Goal: Task Accomplishment & Management: Complete application form

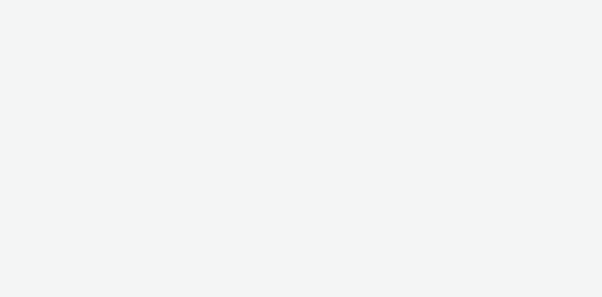
select select "d07aba32-d775-4fed-a722-f10c6504dd64"
select select "f97d6638-e0a1-4f7a-bf46-55015878e29e"
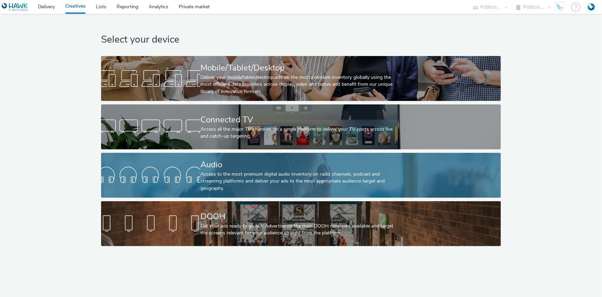
click at [214, 166] on div "Audio" at bounding box center [300, 164] width 198 height 12
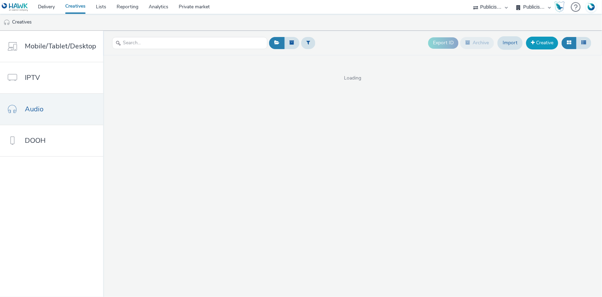
click at [554, 40] on link "Creative" at bounding box center [542, 43] width 32 height 12
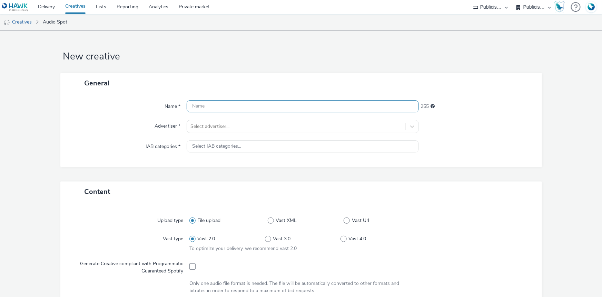
click at [325, 105] on input "text" at bounding box center [303, 106] width 232 height 12
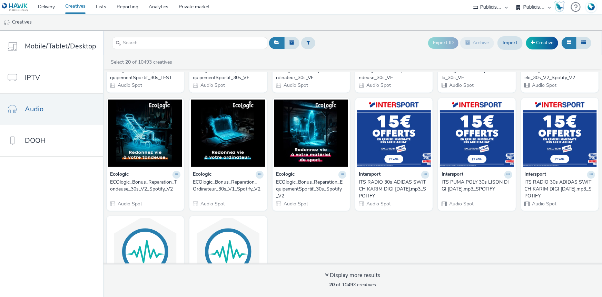
scroll to position [254, 0]
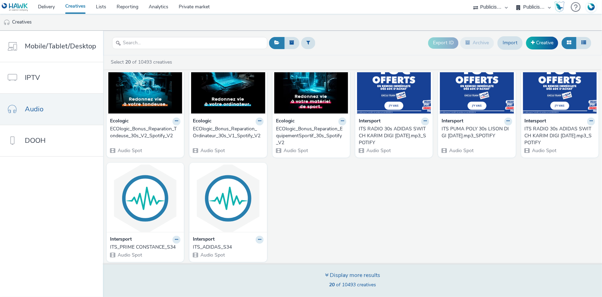
click at [341, 278] on div "Display more results" at bounding box center [352, 275] width 55 height 8
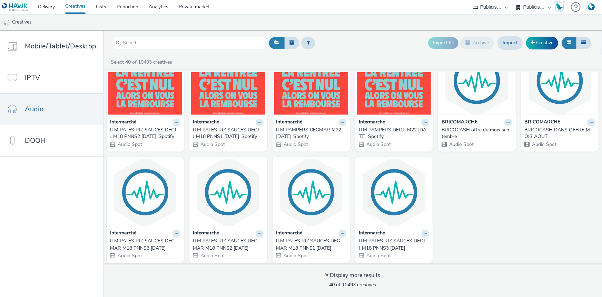
scroll to position [601, 0]
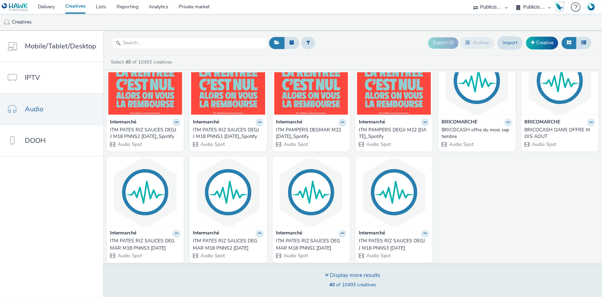
click at [334, 273] on div "Display more results" at bounding box center [352, 275] width 55 height 8
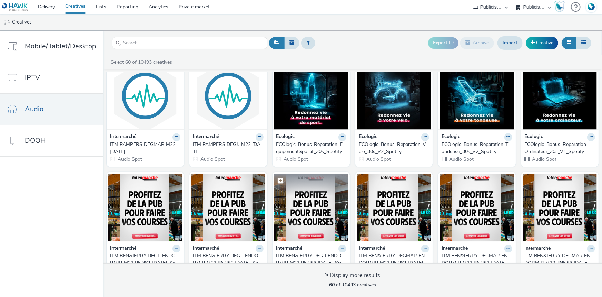
scroll to position [797, 0]
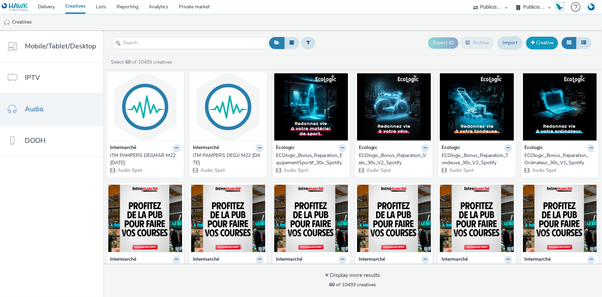
click at [555, 43] on link "Creative" at bounding box center [542, 43] width 32 height 12
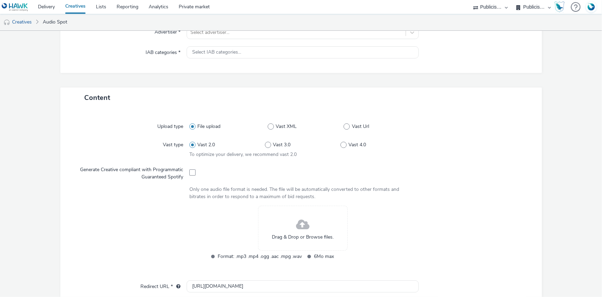
scroll to position [188, 0]
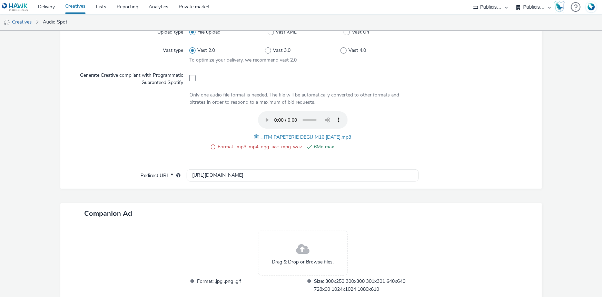
click at [254, 135] on span at bounding box center [257, 137] width 6 height 8
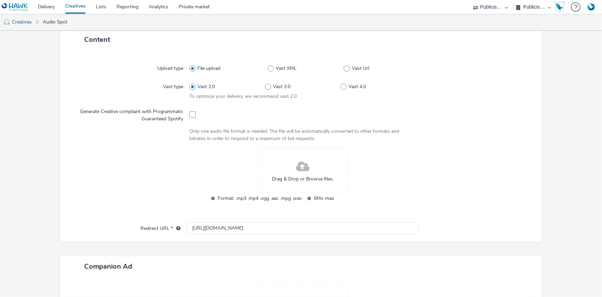
scroll to position [157, 0]
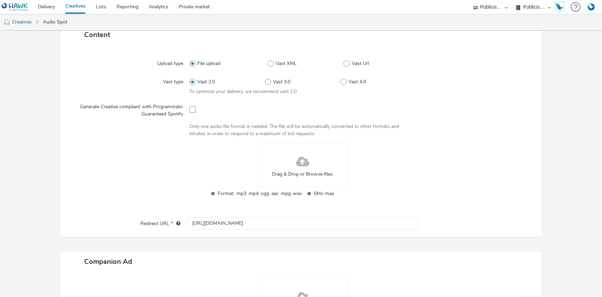
click at [286, 169] on div "Drag & Drop or Browse files." at bounding box center [303, 165] width 90 height 45
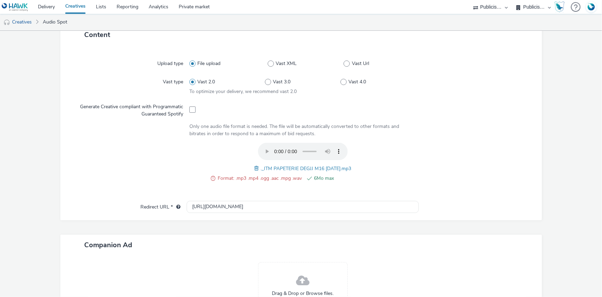
click at [249, 166] on div "Format: .mp3 .mp4 .ogg .aac .mpg .wav 6Mo max ._ITM PAPETERIE DEGJJ M16 30.07.2…" at bounding box center [303, 166] width 227 height 47
click at [254, 166] on span at bounding box center [257, 168] width 6 height 8
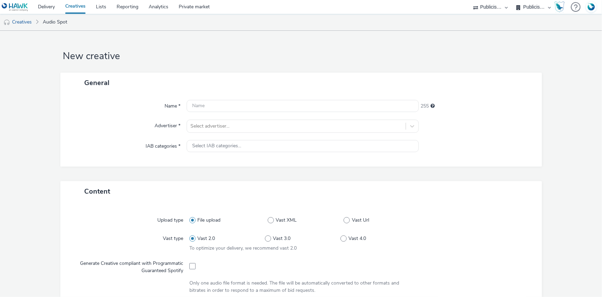
scroll to position [0, 0]
click at [253, 110] on input "text" at bounding box center [303, 106] width 232 height 12
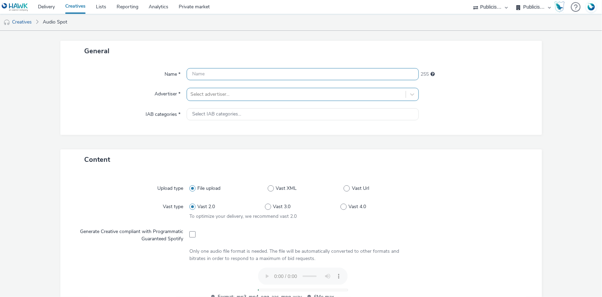
scroll to position [62, 0]
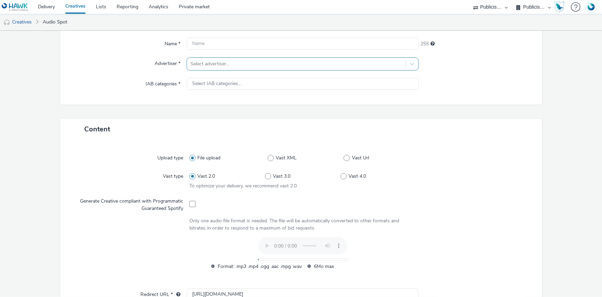
click at [199, 62] on div "Name * 255 Advertiser * Select advertiser... IAB categories * Select IAB catego…" at bounding box center [301, 68] width 482 height 74
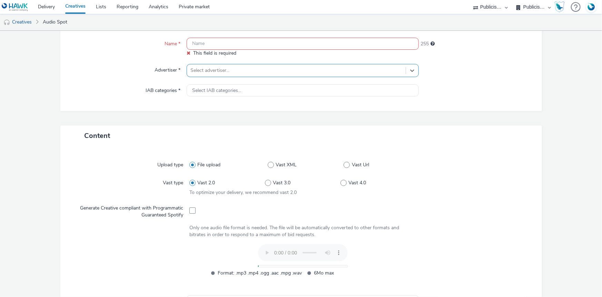
click at [214, 69] on div at bounding box center [297, 70] width 212 height 8
type input "int"
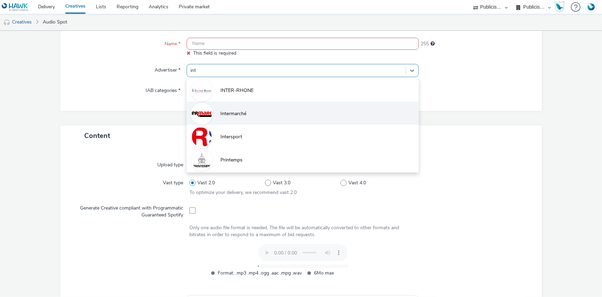
click at [239, 116] on span "Intermarché" at bounding box center [234, 113] width 26 height 7
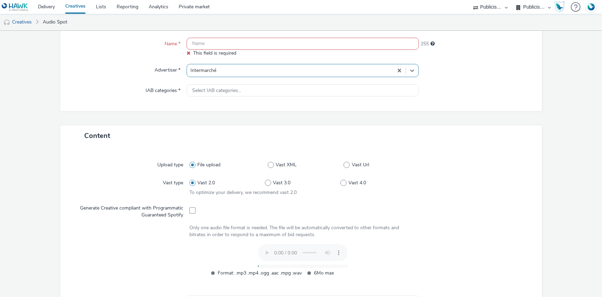
type input "[URL][DOMAIN_NAME]"
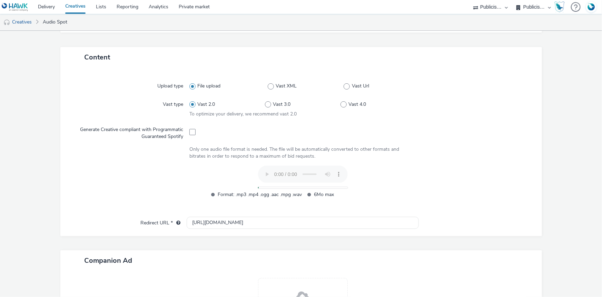
scroll to position [110, 0]
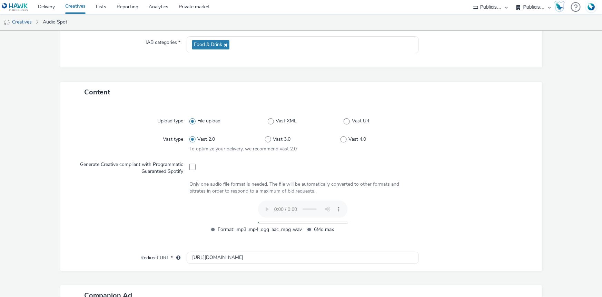
click at [386, 223] on div "Format: .mp3 .mp4 .ogg .aac .mpg .wav 6Mo max" at bounding box center [303, 220] width 227 height 40
click at [382, 220] on div "Format: .mp3 .mp4 .ogg .aac .mpg .wav 6Mo max" at bounding box center [303, 220] width 227 height 40
click at [230, 230] on span "Format: .mp3 .mp4 .ogg .aac .mpg .wav" at bounding box center [260, 229] width 84 height 8
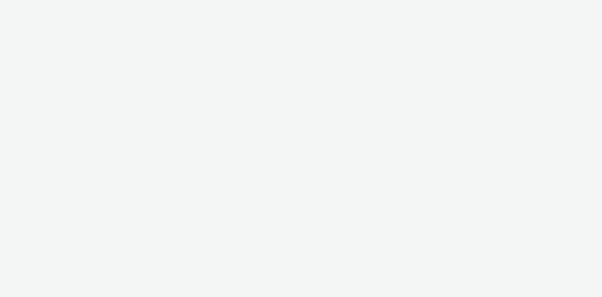
select select "d07aba32-d775-4fed-a722-f10c6504dd64"
select select "f97d6638-e0a1-4f7a-bf46-55015878e29e"
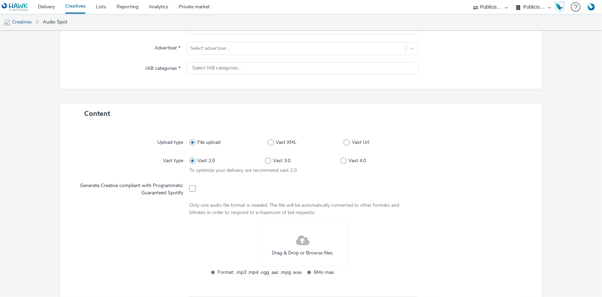
scroll to position [157, 0]
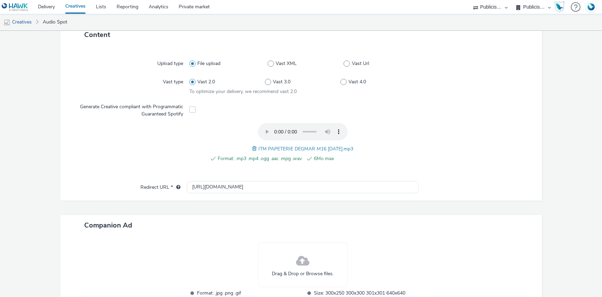
drag, startPoint x: 253, startPoint y: 145, endPoint x: 359, endPoint y: 147, distance: 105.3
click at [359, 147] on div "Format: .mp3 .mp4 .ogg .aac .mpg .wav 6Mo max ITM PAPETERIE DEGMAR M16 30.07.25…" at bounding box center [303, 146] width 227 height 47
copy span "ITM PAPETERIE DEGMAR M16 30.07.25.mp3"
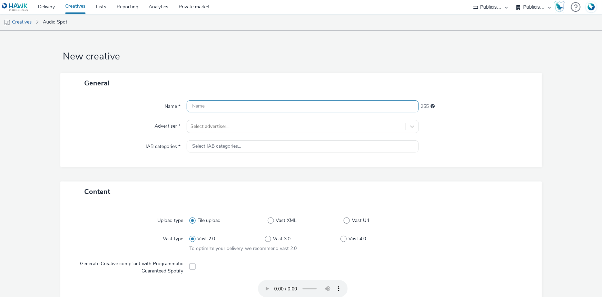
click at [220, 105] on input "text" at bounding box center [303, 106] width 232 height 12
paste input "ITM PAPETERIE DEGMAR M16 [DATE].mp3"
type input "ITM PAPETERIE DEGMAR M16 30.07.25.mp3"
click at [216, 123] on div at bounding box center [297, 126] width 212 height 8
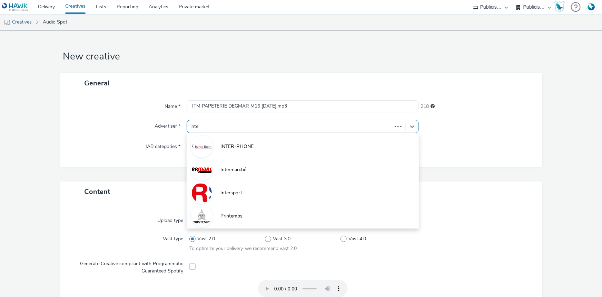
type input "inter"
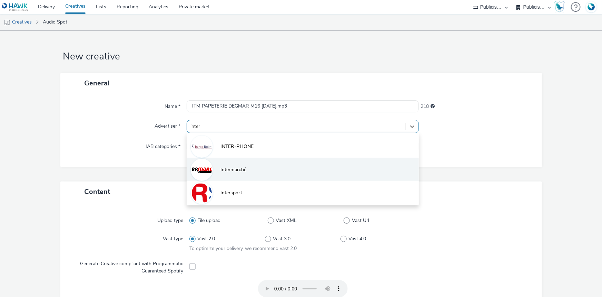
click at [220, 173] on li "Intermarché" at bounding box center [303, 168] width 232 height 23
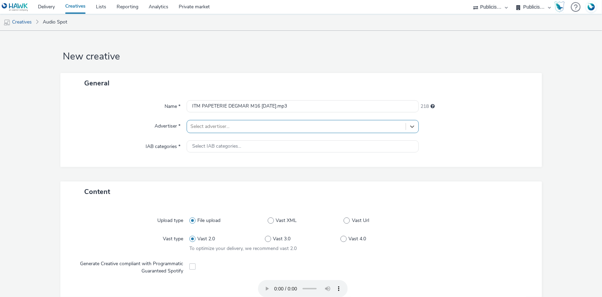
type input "[URL][DOMAIN_NAME]"
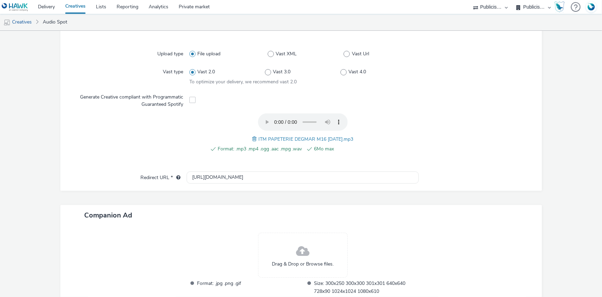
scroll to position [216, 0]
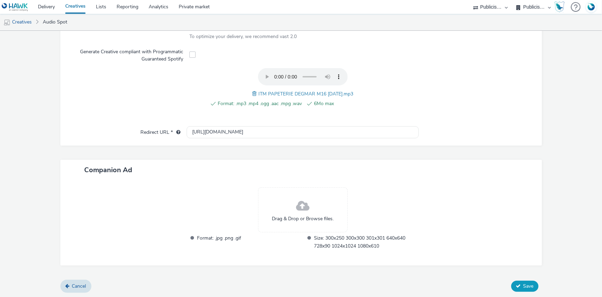
click at [524, 284] on span "Save" at bounding box center [529, 285] width 10 height 7
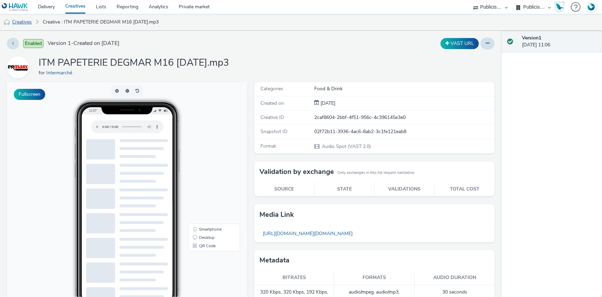
click at [15, 24] on link "Creatives" at bounding box center [17, 22] width 35 height 17
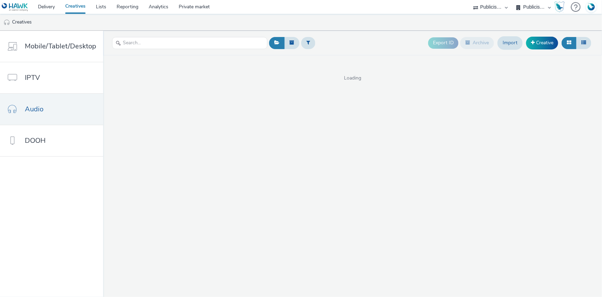
click at [547, 36] on div "Export ID Archive Import Creative" at bounding box center [510, 43] width 165 height 17
click at [546, 40] on link "Creative" at bounding box center [542, 43] width 32 height 12
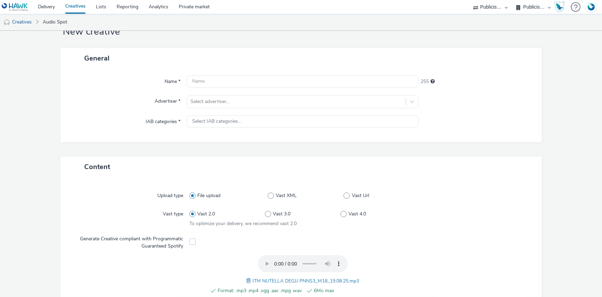
scroll to position [62, 0]
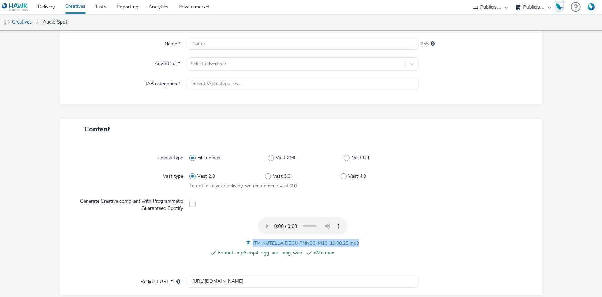
drag, startPoint x: 249, startPoint y: 236, endPoint x: 364, endPoint y: 236, distance: 115.3
click at [364, 236] on div "Format: .mp3 .mp4 .ogg .aac .mpg .wav 6Mo max ITM NUTELLA DEGJJ PNNS3_M18_19.08…" at bounding box center [303, 240] width 227 height 47
copy span "ITM NUTELLA DEGJJ PNNS3_M18_19.08.25.mp3"
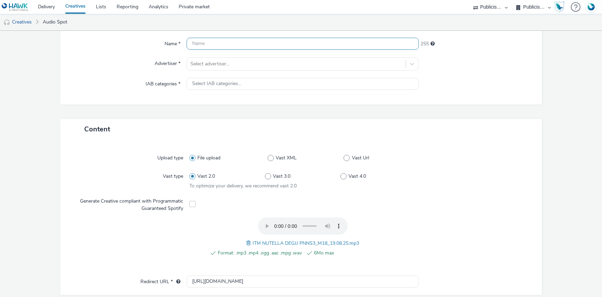
click at [227, 49] on input "text" at bounding box center [303, 44] width 232 height 12
paste input "ITM NUTELLA DEGJJ PNNS3_M18_19.08.25.mp3"
type input "ITM NUTELLA DEGJJ PNNS3_M18_19.08.25.mp3"
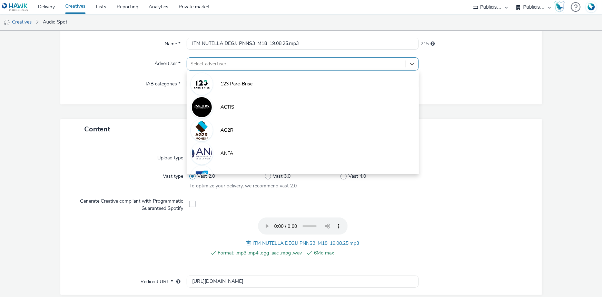
click at [222, 62] on div at bounding box center [297, 64] width 212 height 8
paste input "interma"
type input "interma"
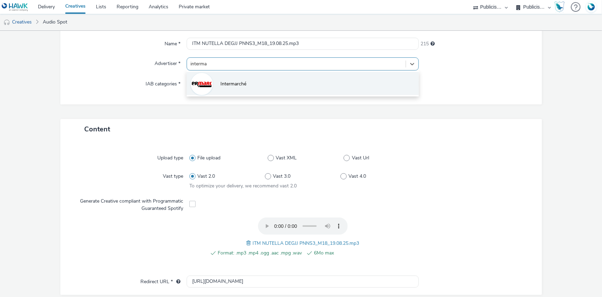
click at [224, 75] on li "Intermarché" at bounding box center [303, 83] width 232 height 23
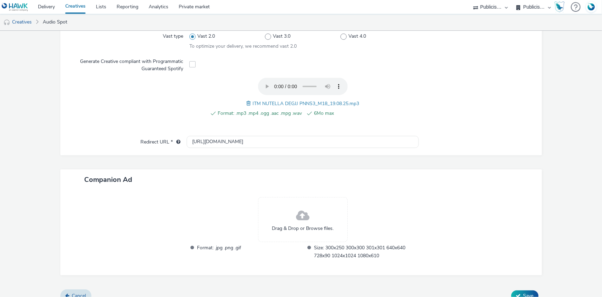
scroll to position [216, 0]
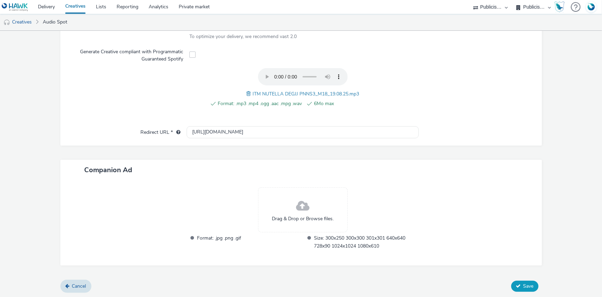
click at [524, 287] on span "Save" at bounding box center [529, 285] width 10 height 7
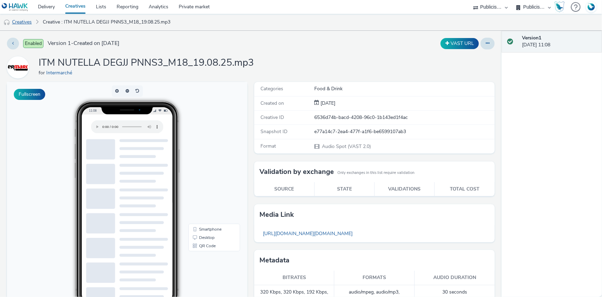
click at [17, 18] on link "Creatives" at bounding box center [17, 22] width 35 height 17
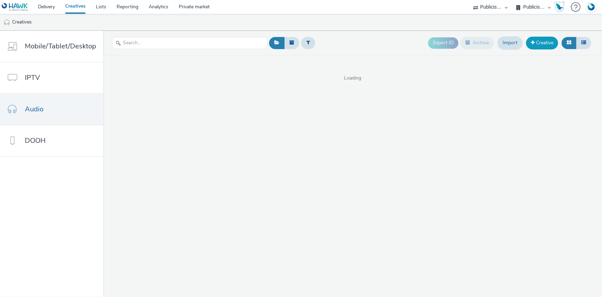
click at [547, 39] on link "Creative" at bounding box center [542, 43] width 32 height 12
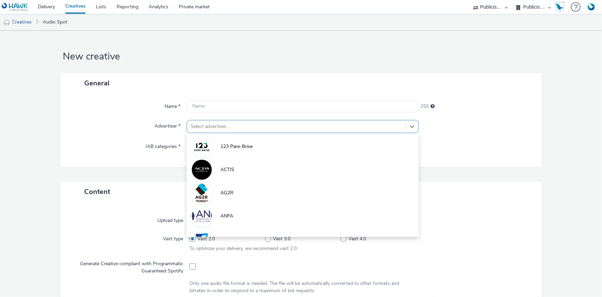
click at [242, 123] on div at bounding box center [297, 126] width 212 height 8
paste input "interma"
type input "interma"
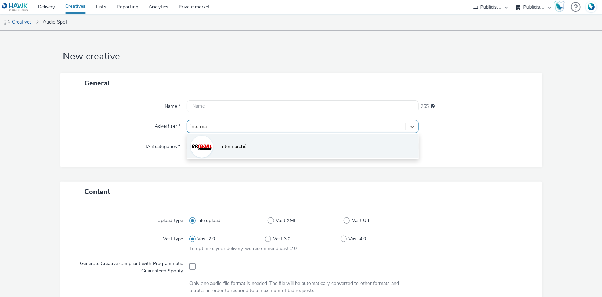
click at [247, 149] on li "Intermarché" at bounding box center [303, 145] width 232 height 23
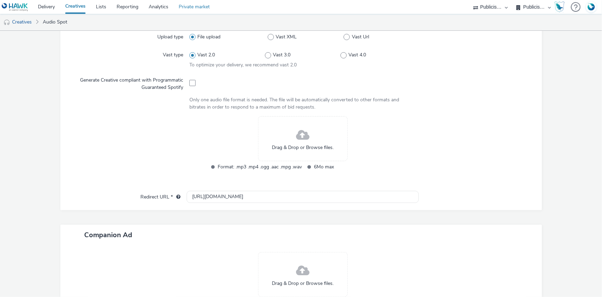
scroll to position [188, 0]
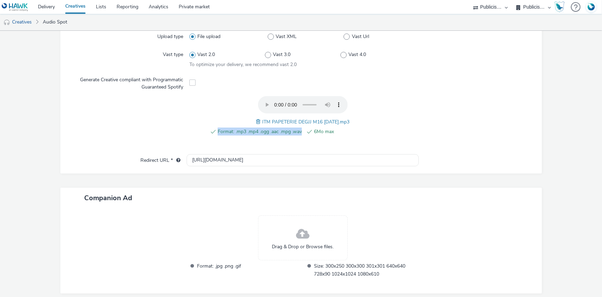
drag, startPoint x: 256, startPoint y: 114, endPoint x: 300, endPoint y: 128, distance: 46.1
click at [300, 128] on div "Format: .mp3 .mp4 .ogg .aac .mpg .wav 6Mo max ITM PAPETERIE DEGJJ M16 30.07.25.…" at bounding box center [303, 119] width 227 height 47
click at [361, 136] on div "Format: .mp3 .mp4 .ogg .aac .mpg .wav 6Mo max" at bounding box center [302, 135] width 191 height 16
drag, startPoint x: 362, startPoint y: 118, endPoint x: 357, endPoint y: 115, distance: 6.3
click at [357, 115] on div "Format: .mp3 .mp4 .ogg .aac .mpg .wav 6Mo max ITM PAPETERIE DEGJJ M16 30.07.25.…" at bounding box center [303, 119] width 227 height 47
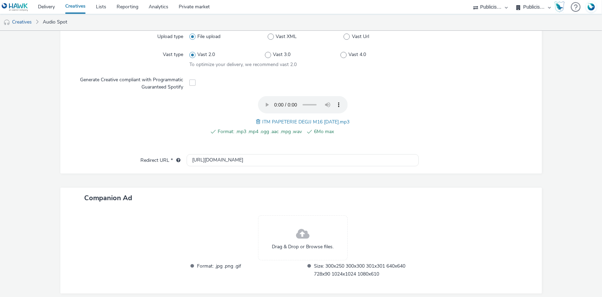
click at [369, 122] on div "Format: .mp3 .mp4 .ogg .aac .mpg .wav 6Mo max ITM PAPETERIE DEGJJ M16 30.07.25.…" at bounding box center [303, 119] width 227 height 47
drag, startPoint x: 369, startPoint y: 120, endPoint x: 349, endPoint y: 120, distance: 19.3
click at [349, 120] on div "Format: .mp3 .mp4 .ogg .aac .mpg .wav 6Mo max ITM PAPETERIE DEGJJ M16 30.07.25.…" at bounding box center [303, 119] width 227 height 47
click at [359, 137] on div "Format: .mp3 .mp4 .ogg .aac .mpg .wav 6Mo max" at bounding box center [302, 135] width 191 height 16
drag, startPoint x: 361, startPoint y: 122, endPoint x: 337, endPoint y: 121, distance: 24.2
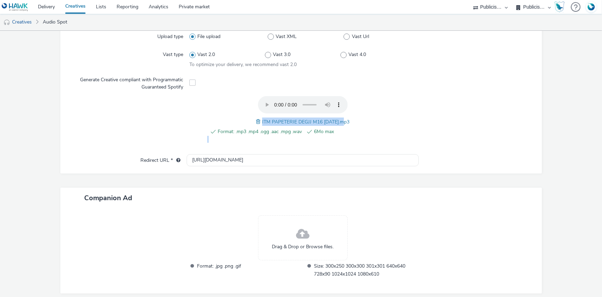
click at [337, 121] on div "Format: .mp3 .mp4 .ogg .aac .mpg .wav 6Mo max ITM PAPETERIE DEGJJ M16 30.07.25.…" at bounding box center [303, 119] width 227 height 47
click at [349, 141] on div "Format: .mp3 .mp4 .ogg .aac .mpg .wav 6Mo max" at bounding box center [302, 135] width 191 height 16
drag, startPoint x: 257, startPoint y: 119, endPoint x: 350, endPoint y: 119, distance: 92.5
click at [350, 119] on div "Format: .mp3 .mp4 .ogg .aac .mpg .wav 6Mo max ITM PAPETERIE DEGJJ M16 30.07.25.…" at bounding box center [303, 119] width 227 height 47
copy span "ITM PAPETERIE DEGJJ M16 [DATE].mp3"
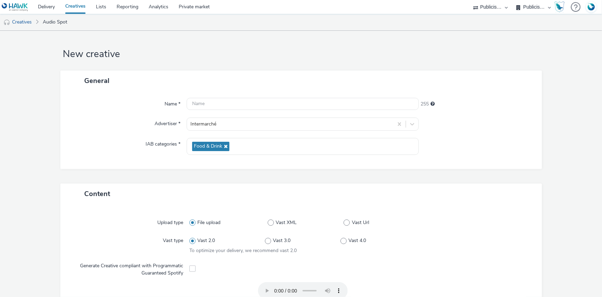
scroll to position [0, 0]
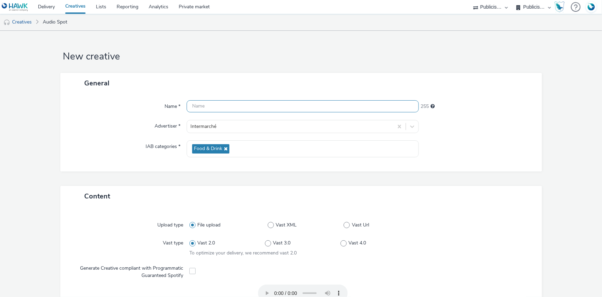
click at [220, 108] on input "text" at bounding box center [303, 106] width 232 height 12
paste input "ITM PAPETERIE DEGJJ M16 [DATE].mp3"
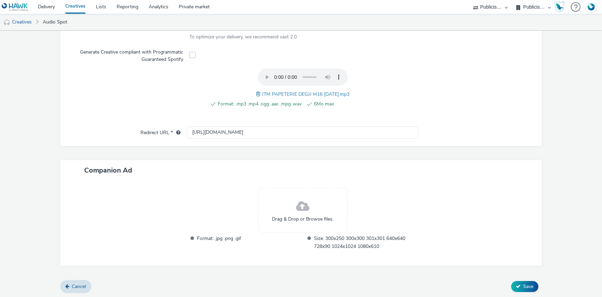
scroll to position [216, 0]
type input "ITM PAPETERIE DEGJJ M16 [DATE].mp3"
click at [524, 283] on span "Save" at bounding box center [529, 285] width 10 height 7
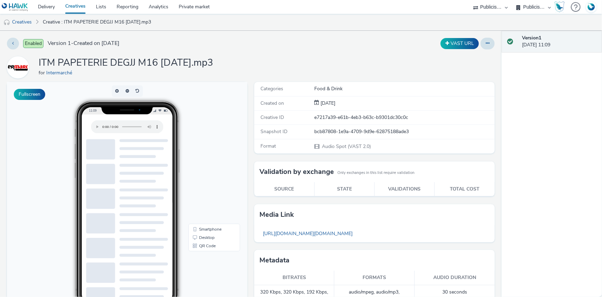
click at [538, 11] on select "FDJ Publicis Media Audio" at bounding box center [533, 7] width 41 height 14
click at [513, 0] on select "FDJ Publicis Media Audio" at bounding box center [533, 7] width 41 height 14
click at [19, 20] on link "Creatives" at bounding box center [17, 22] width 35 height 17
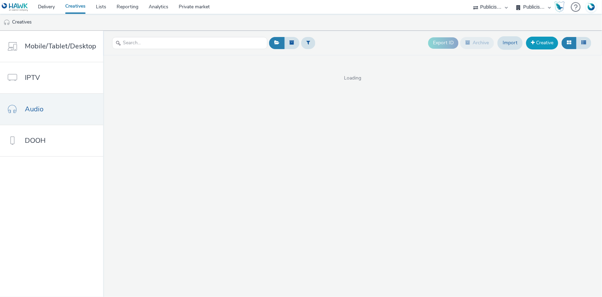
click at [537, 38] on link "Creative" at bounding box center [542, 43] width 32 height 12
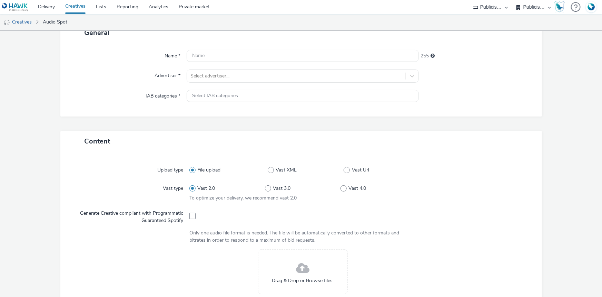
scroll to position [62, 0]
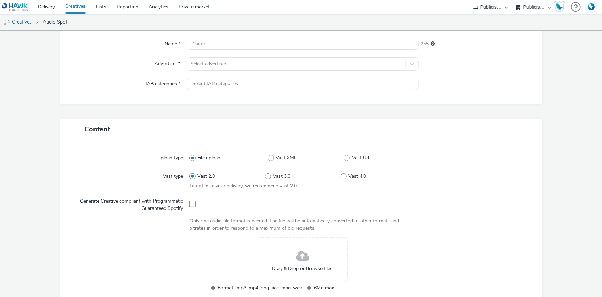
click at [187, 200] on div "Generate Creative compliant with Programmatic Guaranteed Spotify" at bounding box center [131, 203] width 117 height 17
click at [187, 201] on div "Generate Creative compliant with Programmatic Guaranteed Spotify" at bounding box center [131, 203] width 117 height 17
click at [190, 203] on span at bounding box center [193, 204] width 6 height 6
checkbox input "true"
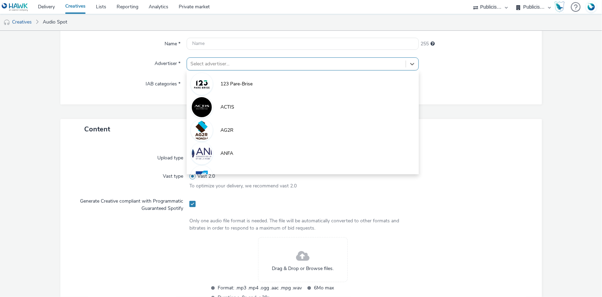
click at [209, 65] on div at bounding box center [297, 64] width 212 height 8
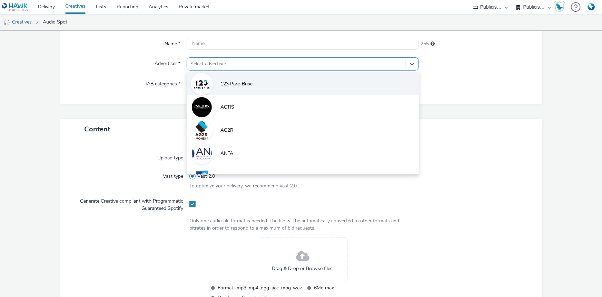
paste input "ITM NUTELLA DEGMAR PNNS1_M18_19.08.25.mp3"
type input "ITM NUTELLA DEGMAR PNNS1_M18_19.08.25.mp3"
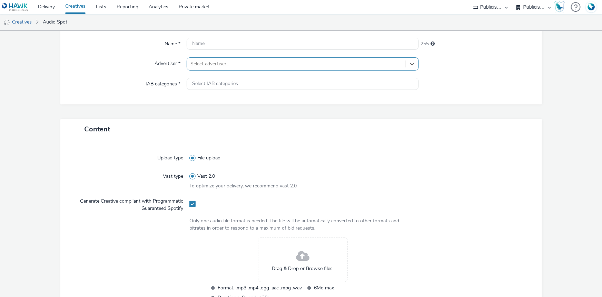
drag, startPoint x: 317, startPoint y: 62, endPoint x: 171, endPoint y: 56, distance: 146.1
click at [171, 56] on div "Name * 255 Advertiser * Select is focused ,type to refine list, press Down to o…" at bounding box center [301, 68] width 482 height 74
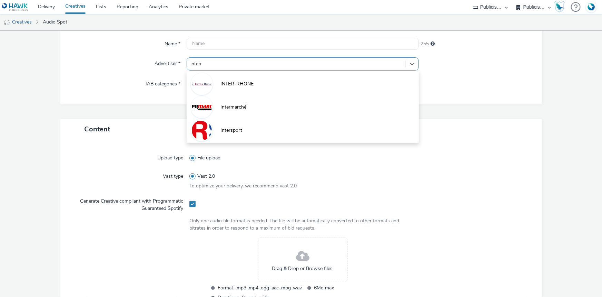
type input "interma"
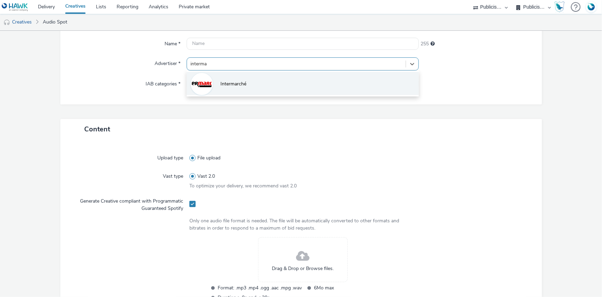
click at [239, 81] on span "Intermarché" at bounding box center [234, 83] width 26 height 7
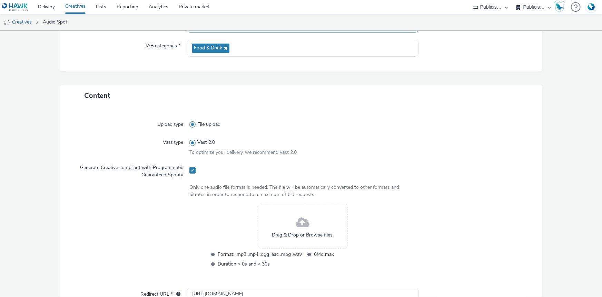
scroll to position [157, 0]
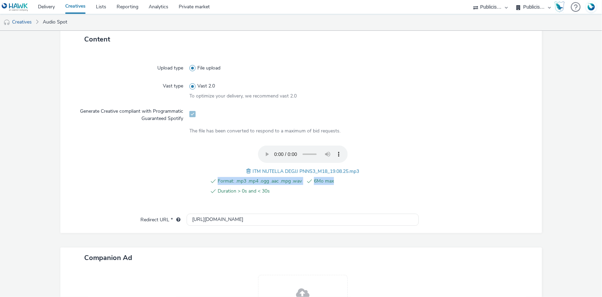
drag, startPoint x: 365, startPoint y: 171, endPoint x: 279, endPoint y: 164, distance: 86.6
click at [279, 164] on div "Format: .mp3 .mp4 .ogg .aac .mpg .wav 6Mo max Duration > 0s and < 30s ITM NUTEL…" at bounding box center [303, 173] width 227 height 57
click at [361, 174] on div "Format: .mp3 .mp4 .ogg .aac .mpg .wav 6Mo max Duration > 0s and < 30s ITM NUTEL…" at bounding box center [303, 173] width 227 height 57
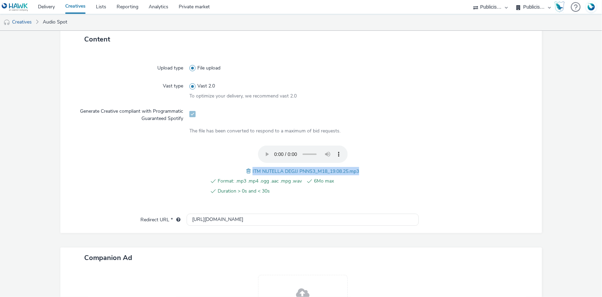
drag, startPoint x: 357, startPoint y: 170, endPoint x: 250, endPoint y: 169, distance: 107.0
click at [253, 169] on span "ITM NUTELLA DEGJJ PNNS3_M18_19.08.25.mp3" at bounding box center [306, 171] width 107 height 7
copy span "ITM NUTELLA DEGJJ PNNS3_M18_19.08.25.mp3"
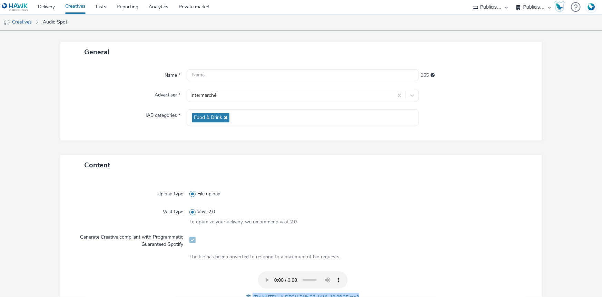
scroll to position [0, 0]
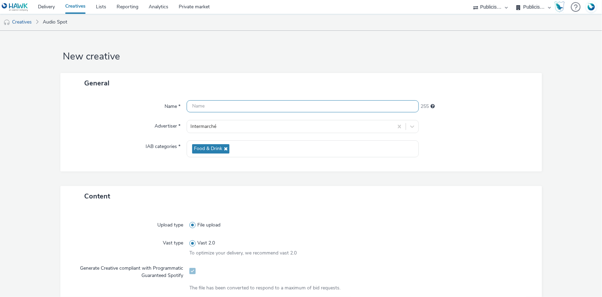
click at [202, 106] on input "text" at bounding box center [303, 106] width 232 height 12
paste input "ITM NUTELLA DEGJJ PNNS3_M18_19.08.25.mp3"
paste input "_SPOTIFY"
type input "ITM NUTELLA DEGJJ PNNS3_M18_19.08.25.mp3_SPOTIFY"
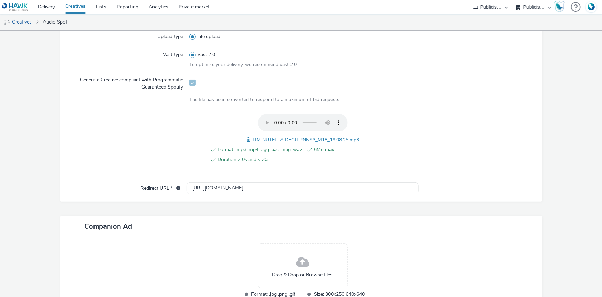
scroll to position [236, 0]
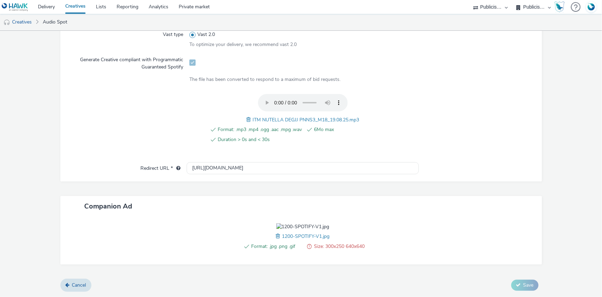
click at [276, 240] on span at bounding box center [279, 236] width 6 height 8
click at [273, 240] on span at bounding box center [276, 236] width 6 height 8
click at [276, 240] on span at bounding box center [279, 236] width 6 height 8
click at [529, 279] on div "Content Upload type File upload Vast type Vast 2.0 To optimize your delivery, w…" at bounding box center [301, 128] width 482 height 301
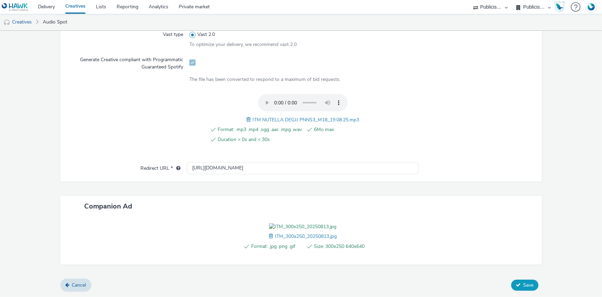
click at [526, 290] on button "Save" at bounding box center [525, 284] width 27 height 11
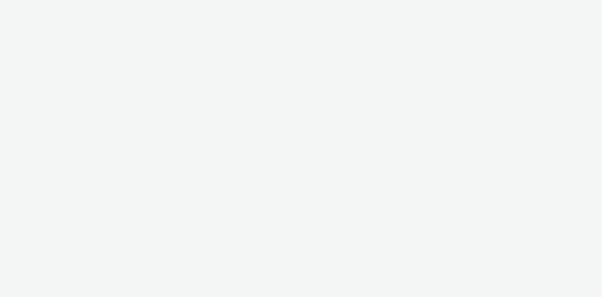
select select "d07aba32-d775-4fed-a722-f10c6504dd64"
select select "f97d6638-e0a1-4f7a-bf46-55015878e29e"
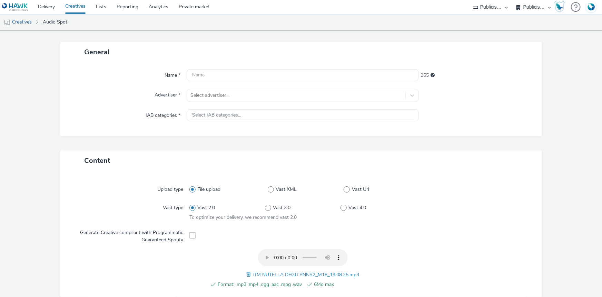
scroll to position [94, 0]
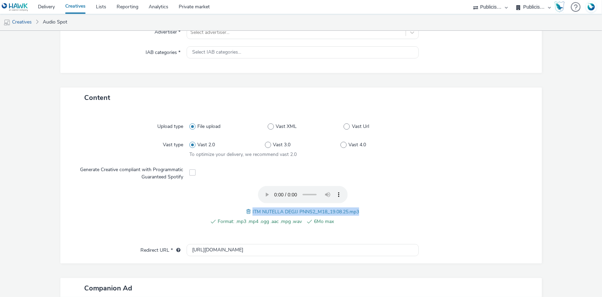
drag, startPoint x: 249, startPoint y: 208, endPoint x: 361, endPoint y: 210, distance: 111.5
click at [361, 210] on div "Format: .mp3 .mp4 .ogg .aac .mpg .wav 6Mo max ITM NUTELLA DEGJJ PNNS2_M18_19.08…" at bounding box center [303, 209] width 227 height 47
copy span "ITM NUTELLA DEGJJ PNNS2_M18_19.08.25.mp3"
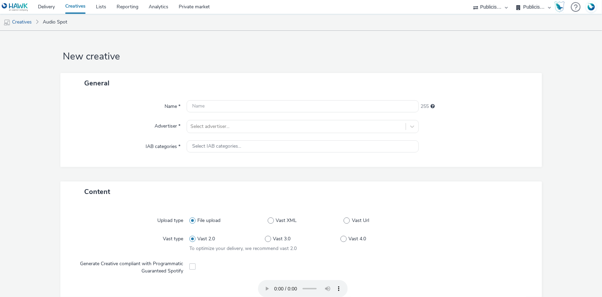
click at [219, 112] on div "Name * 255 Advertiser * Select advertiser... IAB categories * Select IAB catego…" at bounding box center [301, 130] width 482 height 74
click at [219, 109] on input "text" at bounding box center [303, 106] width 232 height 12
paste input "ITM NUTELLA DEGJJ PNNS2_M18_19.08.25.mp3"
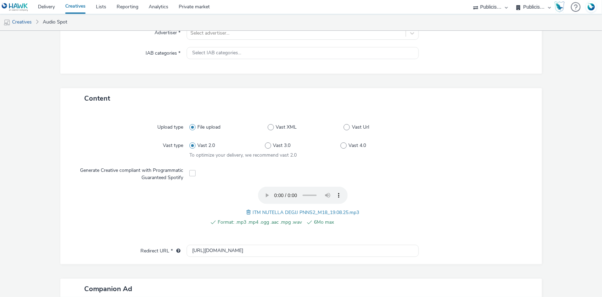
scroll to position [94, 0]
type input "ITM NUTELLA DEGJJ PNNS2_M18_19.08.25.mp3"
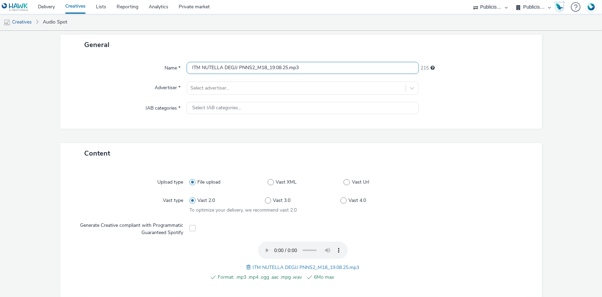
scroll to position [31, 0]
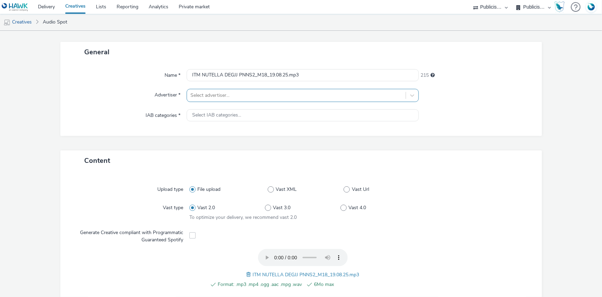
click at [207, 96] on div at bounding box center [297, 95] width 212 height 8
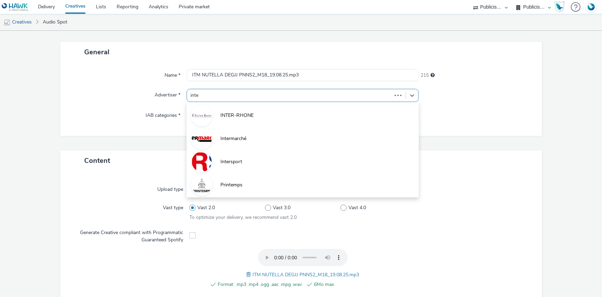
type input "inter"
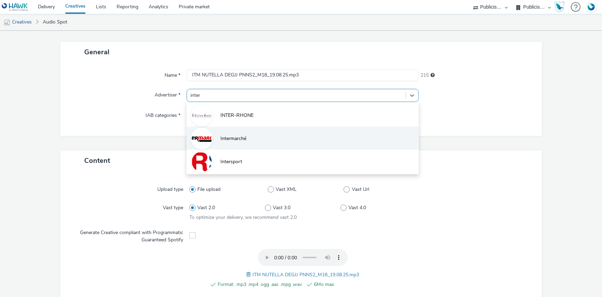
click at [242, 139] on span "Intermarché" at bounding box center [234, 138] width 26 height 7
type input "[URL][DOMAIN_NAME]"
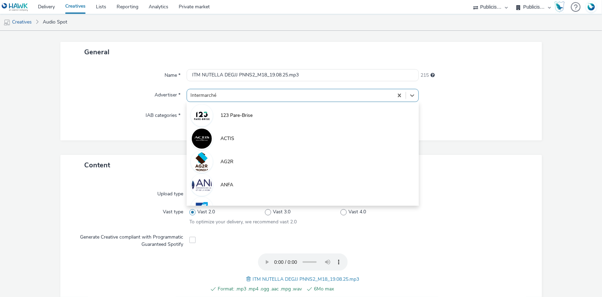
drag, startPoint x: 226, startPoint y: 97, endPoint x: 190, endPoint y: 93, distance: 37.1
click at [191, 93] on div at bounding box center [291, 95] width 200 height 8
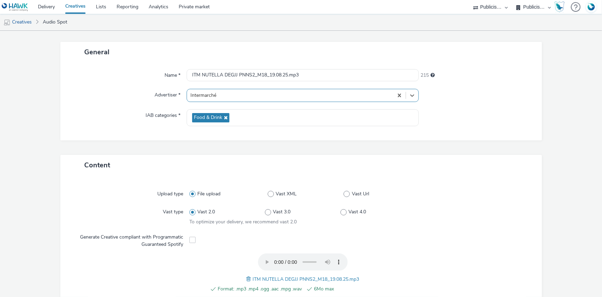
drag, startPoint x: 226, startPoint y: 93, endPoint x: 197, endPoint y: 91, distance: 29.4
click at [197, 91] on div at bounding box center [291, 95] width 200 height 8
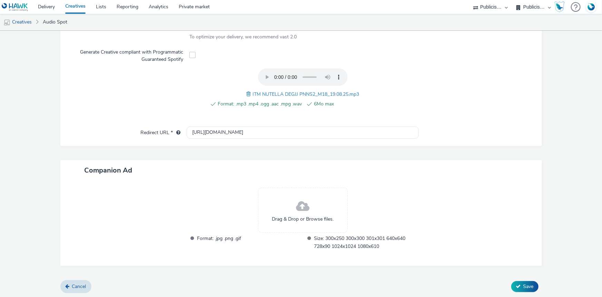
scroll to position [216, 0]
click at [525, 283] on span "Save" at bounding box center [529, 285] width 10 height 7
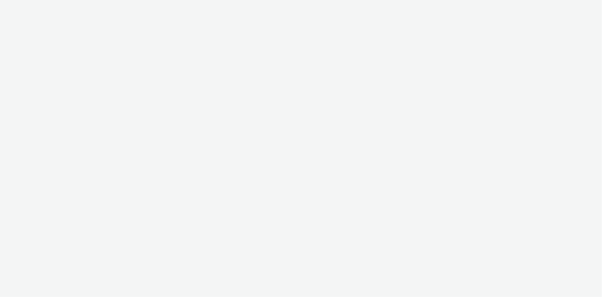
select select "d07aba32-d775-4fed-a722-f10c6504dd64"
select select "f97d6638-e0a1-4f7a-bf46-55015878e29e"
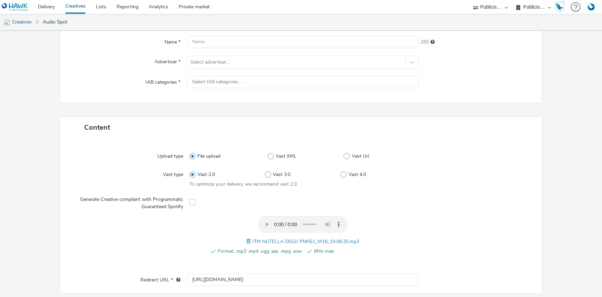
scroll to position [65, 0]
drag, startPoint x: 250, startPoint y: 234, endPoint x: 375, endPoint y: 235, distance: 125.3
click at [375, 235] on div "Format: .mp3 .mp4 .ogg .aac .mpg .wav 6Mo max ITM NUTELLA DEGJJ PNNS1_M18_19.08…" at bounding box center [303, 238] width 227 height 47
click at [428, 212] on div "Upload type File upload Vast XML Vast Url Vast type Vast 2.0 Vast 3.0 Vast 4.0 …" at bounding box center [301, 208] width 468 height 129
drag, startPoint x: 249, startPoint y: 234, endPoint x: 363, endPoint y: 233, distance: 114.3
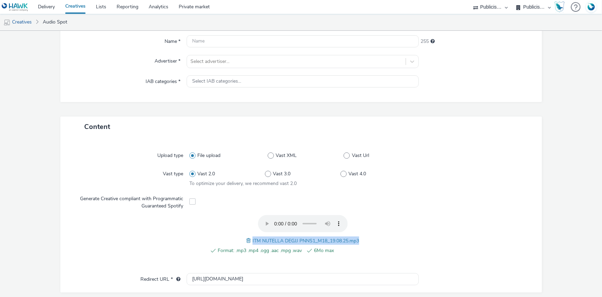
click at [363, 233] on div "Format: .mp3 .mp4 .ogg .aac .mpg .wav 6Mo max ITM NUTELLA DEGJJ PNNS1_M18_19.08…" at bounding box center [303, 238] width 227 height 47
copy span "ITM NUTELLA DEGJJ PNNS1_M18_19.08.25.mp3"
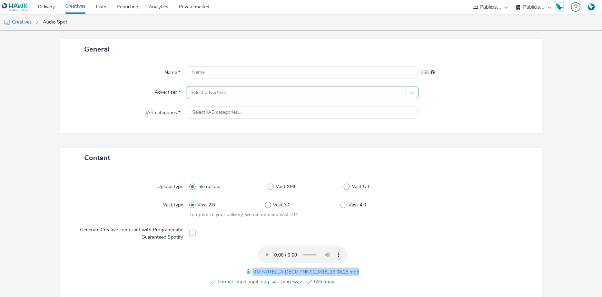
scroll to position [33, 0]
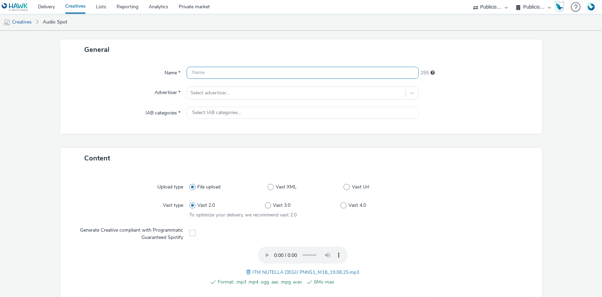
click at [258, 78] on input "text" at bounding box center [303, 73] width 232 height 12
paste input "ITM NUTELLA DEGJJ PNNS1_M18_19.08.25.mp3"
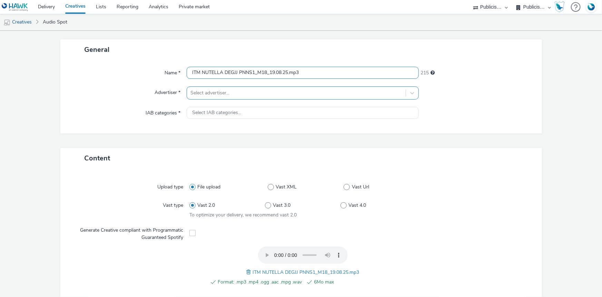
type input "ITM NUTELLA DEGJJ PNNS1_M18_19.08.25.mp3"
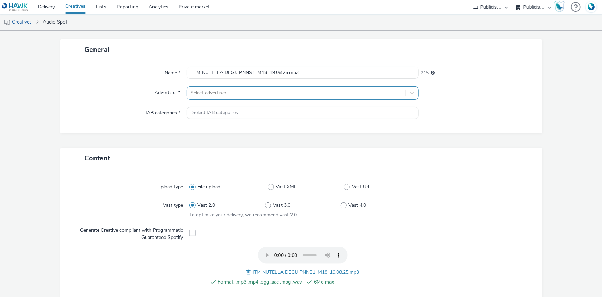
click at [251, 90] on div at bounding box center [297, 93] width 212 height 8
type input "interma"
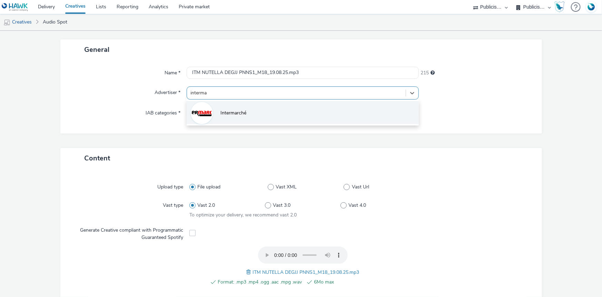
click at [230, 106] on li "Intermarché" at bounding box center [303, 112] width 232 height 23
type input "[URL][DOMAIN_NAME]"
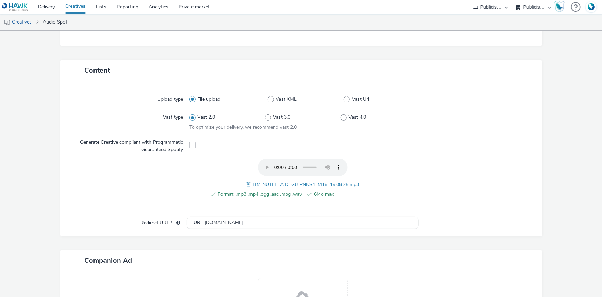
scroll to position [216, 0]
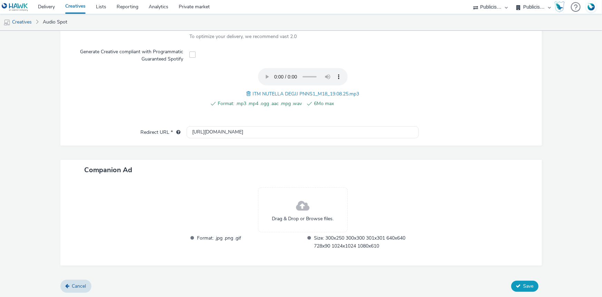
click at [524, 284] on span "Save" at bounding box center [529, 285] width 10 height 7
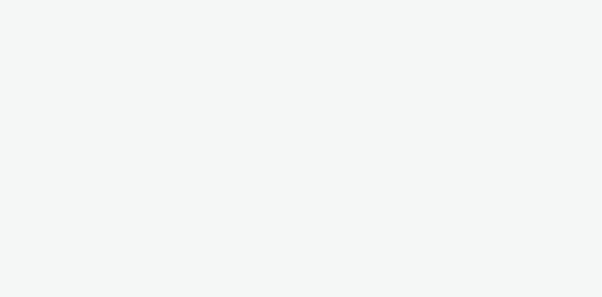
select select "d07aba32-d775-4fed-a722-f10c6504dd64"
select select "f97d6638-e0a1-4f7a-bf46-55015878e29e"
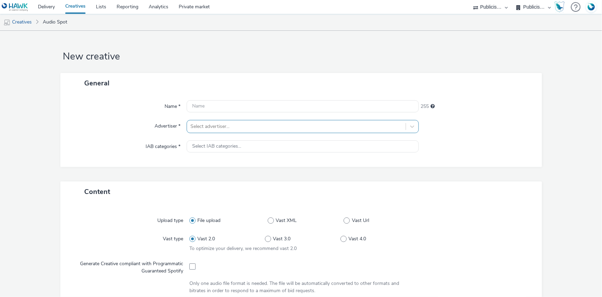
click at [199, 123] on div at bounding box center [297, 126] width 212 height 8
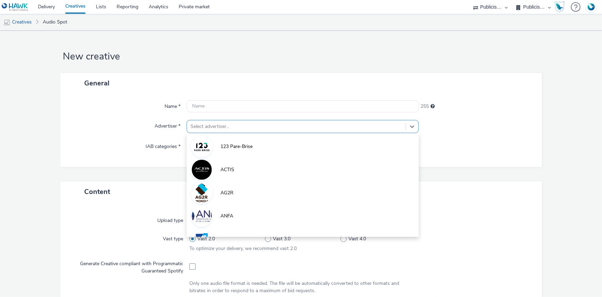
paste input "interma"
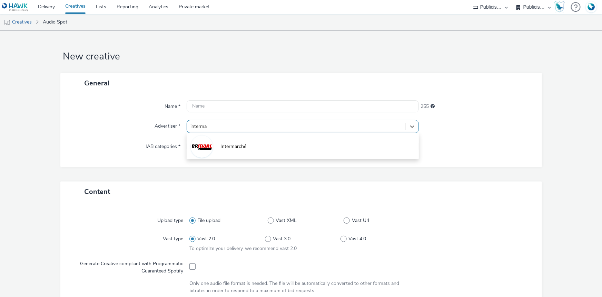
type input "interma"
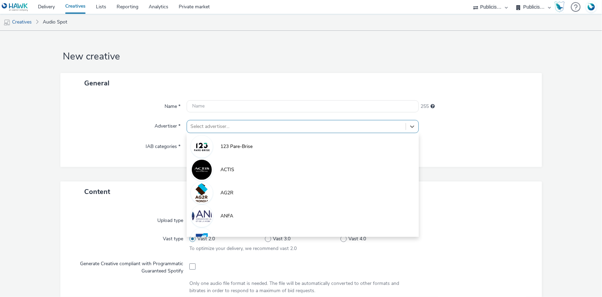
click at [199, 124] on div at bounding box center [297, 126] width 212 height 8
paste input "interma"
type input "interma"
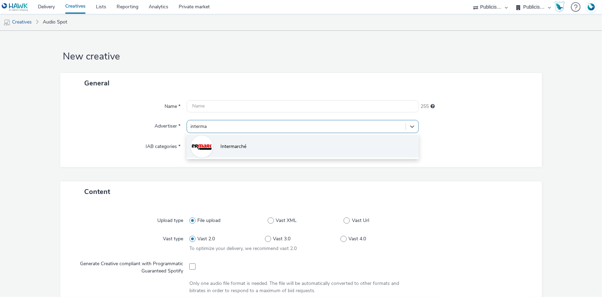
click at [208, 149] on img at bounding box center [202, 146] width 20 height 20
type input "[URL][DOMAIN_NAME]"
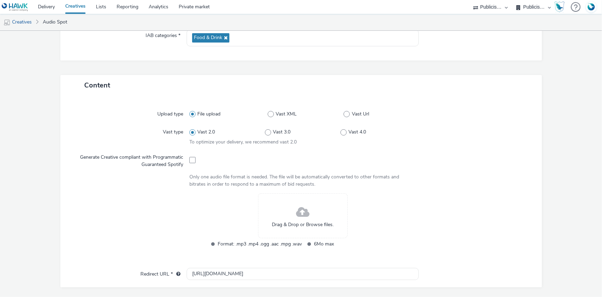
scroll to position [188, 0]
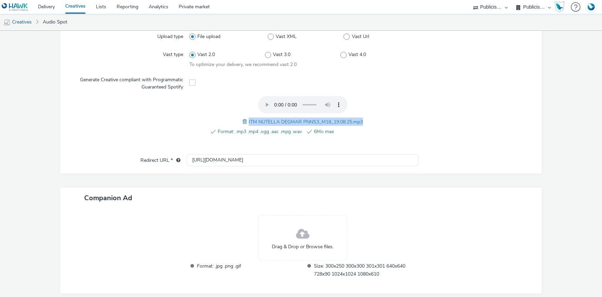
drag, startPoint x: 245, startPoint y: 116, endPoint x: 364, endPoint y: 119, distance: 118.8
click at [364, 119] on div "Format: .mp3 .mp4 .ogg .aac .mpg .wav 6Mo max ITM NUTELLA DEGMAR PNNS3_M18_19.0…" at bounding box center [303, 119] width 227 height 47
copy span "ITM NUTELLA DEGMAR PNNS3_M18_19.08.25.mp3"
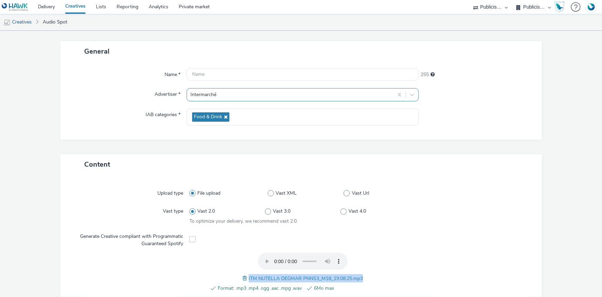
scroll to position [31, 0]
click at [201, 76] on input "text" at bounding box center [303, 75] width 232 height 12
paste input "ITM NUTELLA DEGMAR PNNS3_M18_19.08.25.mp3"
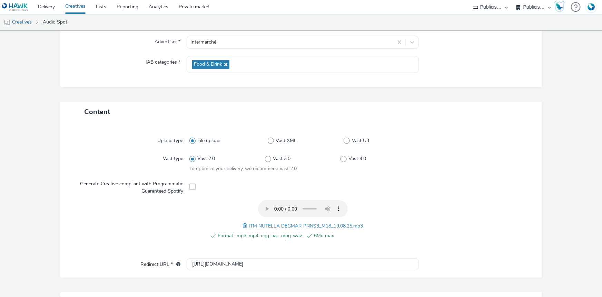
scroll to position [216, 0]
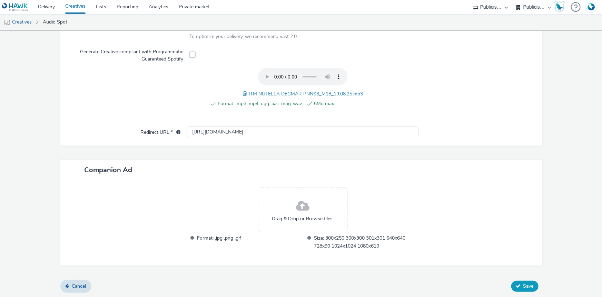
type input "ITM NUTELLA DEGMAR PNNS3_M18_19.08.25.mp3"
click at [527, 280] on button "Save" at bounding box center [525, 285] width 27 height 11
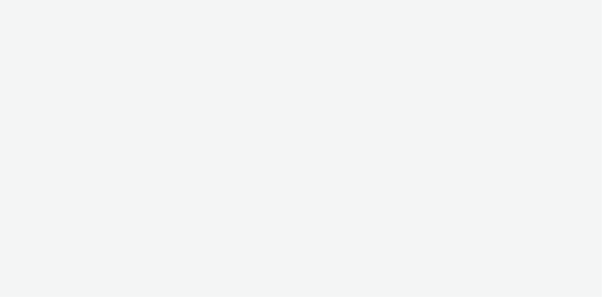
select select "d07aba32-d775-4fed-a722-f10c6504dd64"
select select "f97d6638-e0a1-4f7a-bf46-55015878e29e"
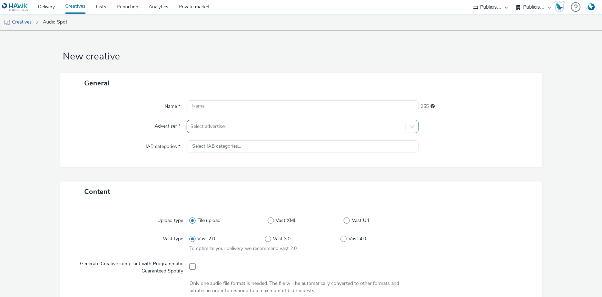
click at [199, 128] on div at bounding box center [297, 126] width 212 height 8
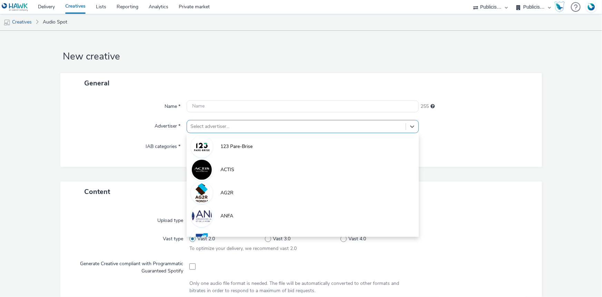
paste input "interma"
type input "interma"
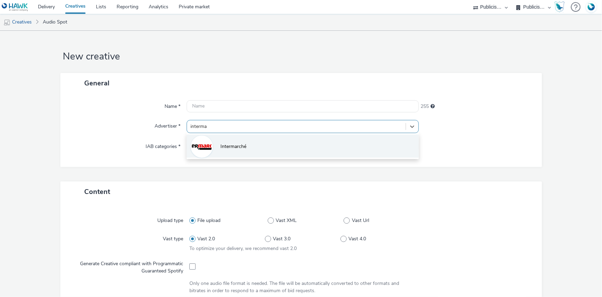
click at [223, 150] on li "Intermarché" at bounding box center [303, 145] width 232 height 23
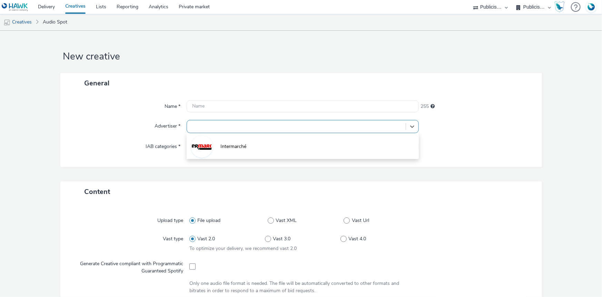
type input "[URL][DOMAIN_NAME]"
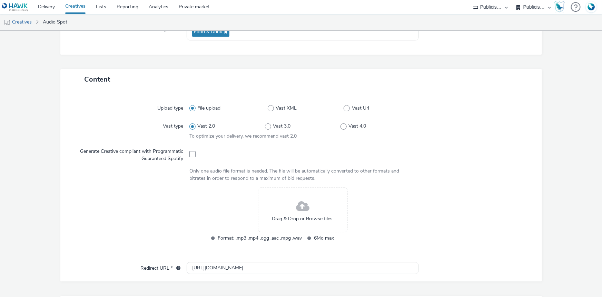
scroll to position [188, 0]
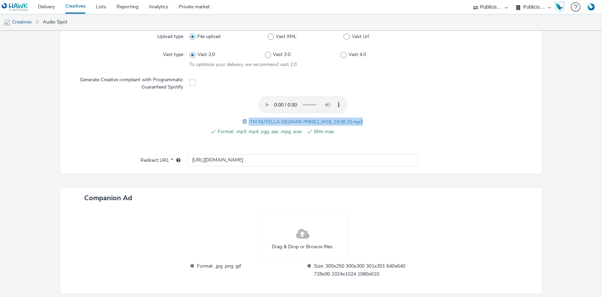
drag, startPoint x: 245, startPoint y: 112, endPoint x: 370, endPoint y: 114, distance: 124.6
click at [370, 114] on div "Format: .mp3 .mp4 .ogg .aac .mpg .wav 6Mo max ITM NUTELLA DEGMAR PNNS2_M18_19.0…" at bounding box center [303, 119] width 227 height 47
copy span "ITM NUTELLA DEGMAR PNNS2_M18_19.08.25.mp3"
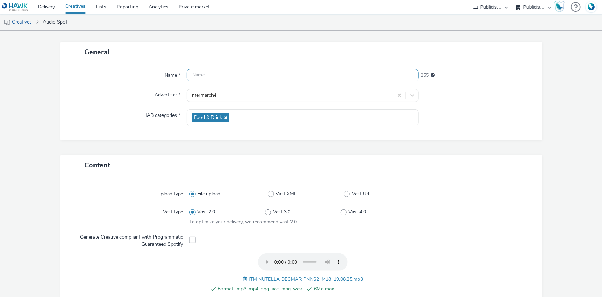
drag, startPoint x: 187, startPoint y: 80, endPoint x: 199, endPoint y: 76, distance: 12.4
click at [194, 77] on input "text" at bounding box center [303, 75] width 232 height 12
paste input "ITM NUTELLA DEGMAR PNNS2_M18_19.08.25.mp3"
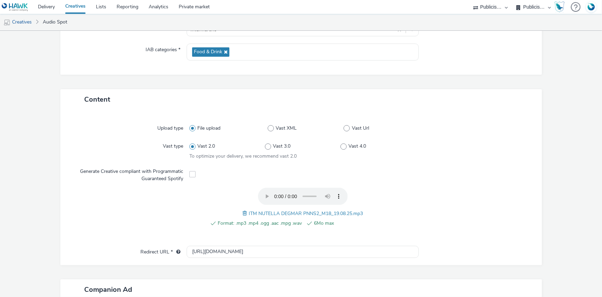
scroll to position [216, 0]
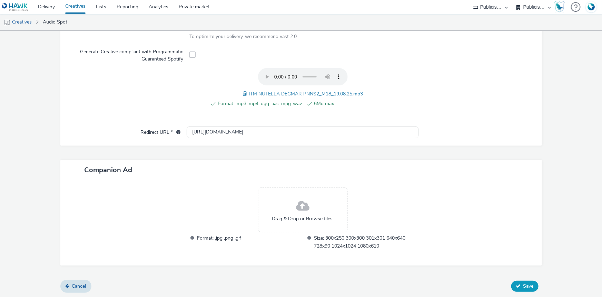
type input "ITM NUTELLA DEGMAR PNNS2_M18_19.08.25.mp3"
click at [524, 284] on span "Save" at bounding box center [529, 285] width 10 height 7
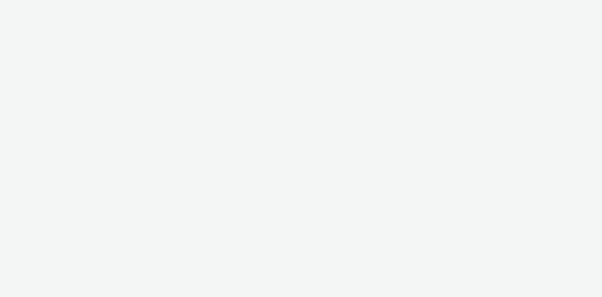
select select "d07aba32-d775-4fed-a722-f10c6504dd64"
select select "f97d6638-e0a1-4f7a-bf46-55015878e29e"
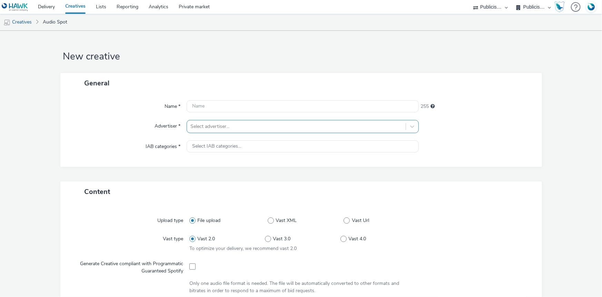
click at [239, 125] on div at bounding box center [297, 126] width 212 height 8
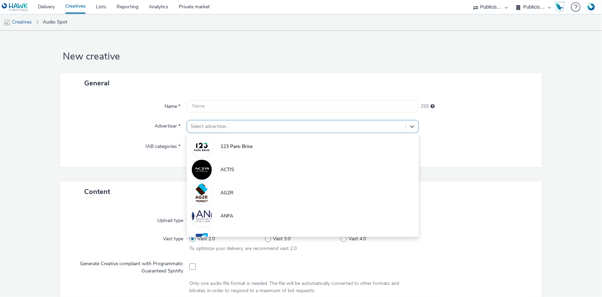
paste input "interma"
type input "interma"
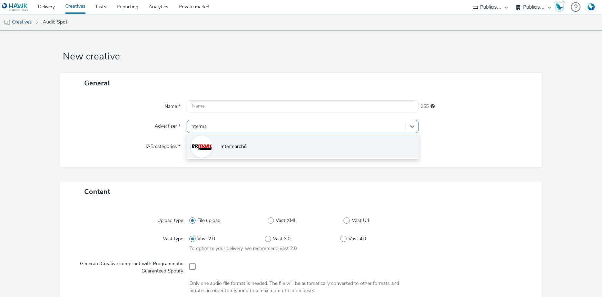
click at [239, 142] on li "Intermarché" at bounding box center [303, 145] width 232 height 23
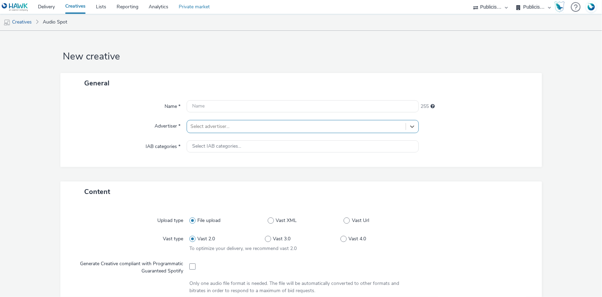
type input "[URL][DOMAIN_NAME]"
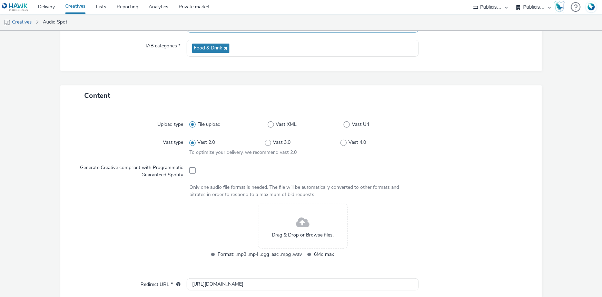
scroll to position [125, 0]
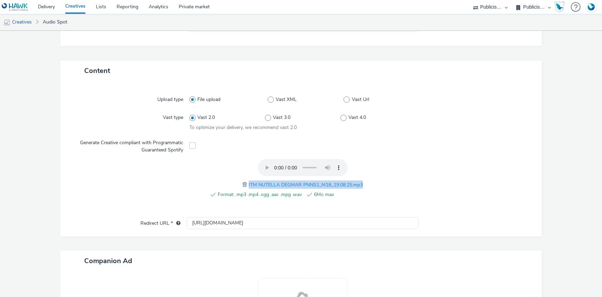
drag, startPoint x: 245, startPoint y: 177, endPoint x: 361, endPoint y: 183, distance: 116.1
click at [361, 183] on div "Format: .mp3 .mp4 .ogg .aac .mpg .wav 6Mo max ITM NUTELLA DEGMAR PNNS1_M18_19.0…" at bounding box center [303, 182] width 227 height 47
copy span "ITM NUTELLA DEGMAR PNNS1_M18_19.08.25.mp3"
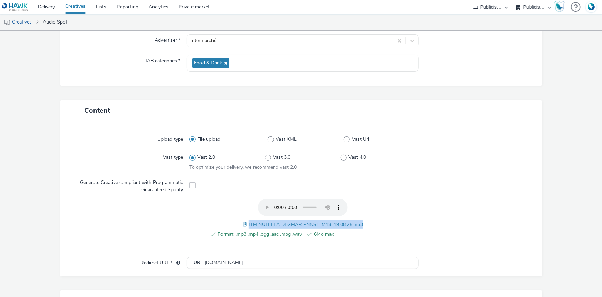
scroll to position [0, 0]
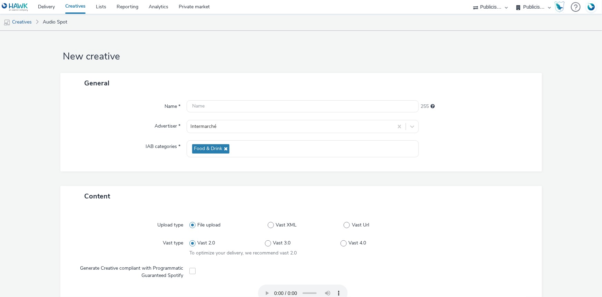
click at [219, 92] on div "General" at bounding box center [301, 83] width 482 height 20
click at [215, 108] on input "text" at bounding box center [303, 106] width 232 height 12
paste input "ITM NUTELLA DEGMAR PNNS1_M18_19.08.25.mp3"
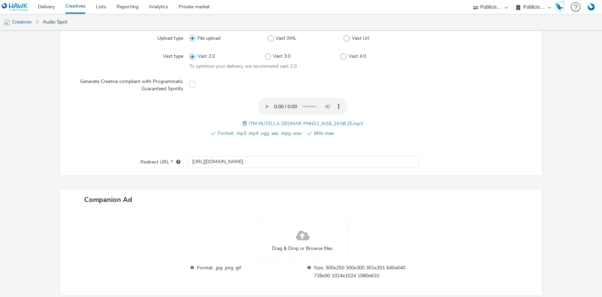
scroll to position [216, 0]
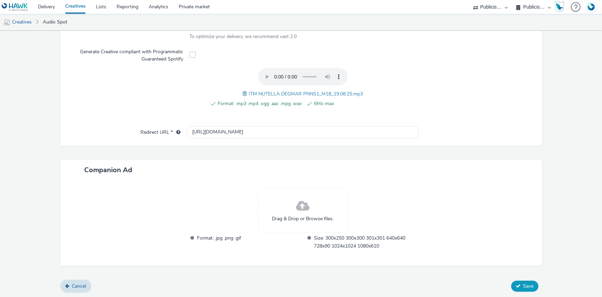
type input "ITM NUTELLA DEGMAR PNNS1_M18_19.08.25.mp3"
click at [518, 283] on button "Save" at bounding box center [525, 285] width 27 height 11
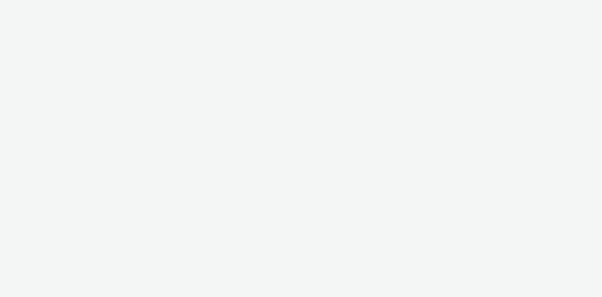
select select "d07aba32-d775-4fed-a722-f10c6504dd64"
select select "f97d6638-e0a1-4f7a-bf46-55015878e29e"
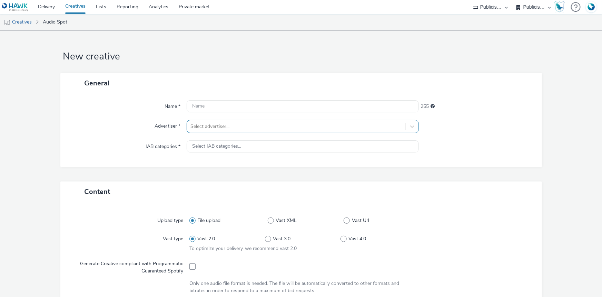
click at [209, 125] on div at bounding box center [297, 126] width 212 height 8
type input "intermarche"
click at [217, 125] on div at bounding box center [297, 126] width 212 height 8
type input "intermar"
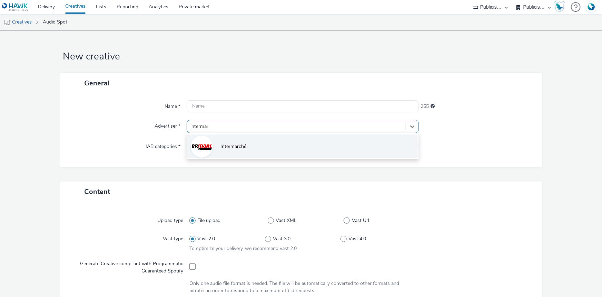
click at [234, 151] on li "Intermarché" at bounding box center [303, 145] width 232 height 23
type input "[URL][DOMAIN_NAME]"
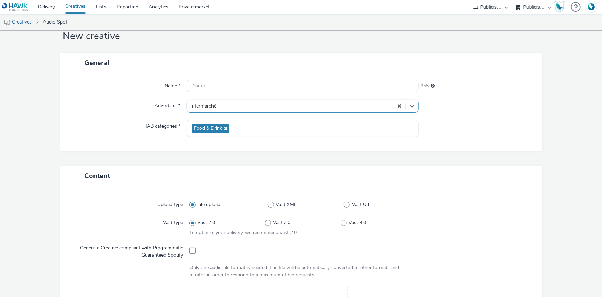
scroll to position [31, 0]
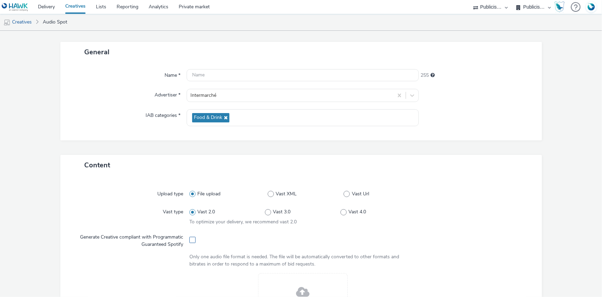
click at [190, 237] on span at bounding box center [193, 239] width 6 height 6
checkbox input "true"
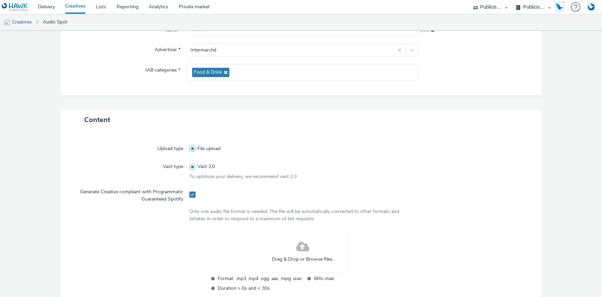
scroll to position [188, 0]
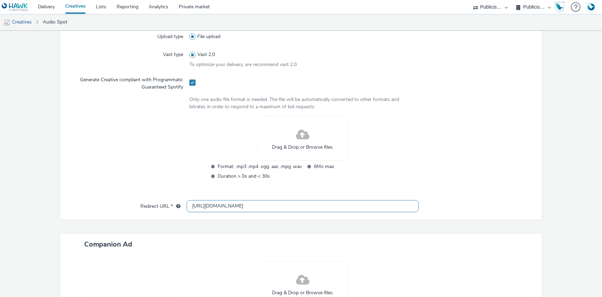
drag, startPoint x: 249, startPoint y: 204, endPoint x: 192, endPoint y: 195, distance: 57.2
click at [192, 195] on div "Upload type File upload Vast type Vast 2.0 To optimize your delivery, we recomm…" at bounding box center [301, 118] width 482 height 201
paste input "[URL][DOMAIN_NAME]"
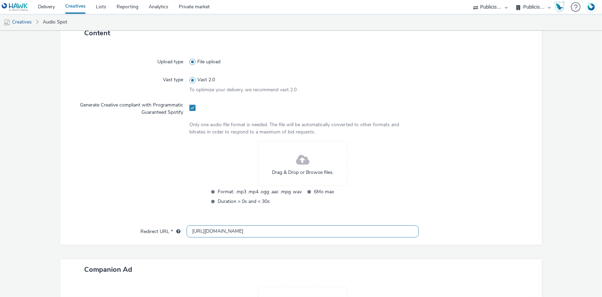
scroll to position [125, 0]
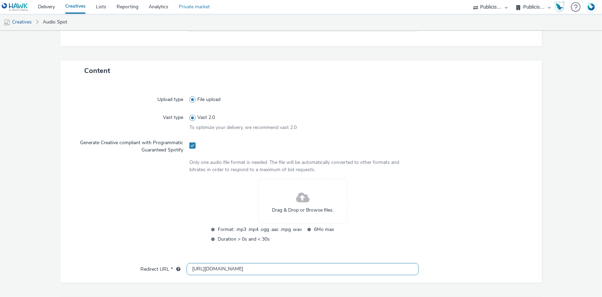
type input "[URL][DOMAIN_NAME]"
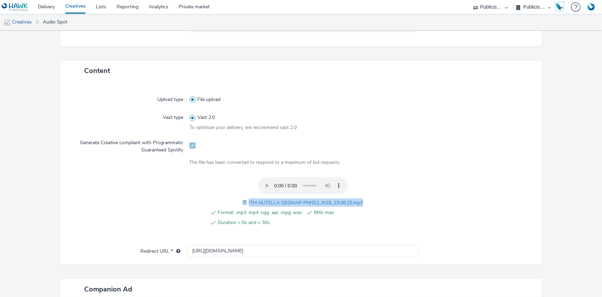
drag, startPoint x: 366, startPoint y: 202, endPoint x: 246, endPoint y: 194, distance: 119.7
click at [246, 194] on div "Format: .mp3 .mp4 .ogg .aac .mpg .wav 6Mo max Duration > 0s and < 30s ITM NUTEL…" at bounding box center [303, 205] width 227 height 57
copy span "ITM NUTELLA DEGMAR PNNS2_M18_19.08.25.mp3"
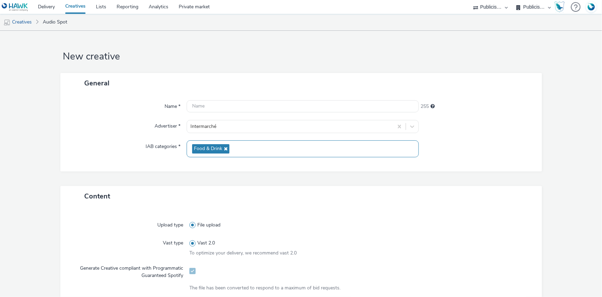
scroll to position [0, 0]
click at [216, 111] on input "text" at bounding box center [303, 106] width 232 height 12
paste input "ITM NUTELLA DEGMAR PNNS2_M18_19.08.25.mp3"
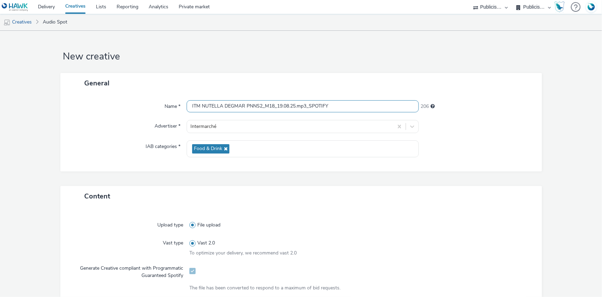
drag, startPoint x: 306, startPoint y: 109, endPoint x: 343, endPoint y: 109, distance: 36.9
click at [343, 109] on input "ITM NUTELLA DEGMAR PNNS2_M18_19.08.25.mp3_SPOTIFY" at bounding box center [303, 106] width 232 height 12
type input "ITM NUTELLA DEGMAR PNNS2_M18_19.08.25.mp3_SPOTIFY"
click at [304, 82] on div "General" at bounding box center [301, 83] width 482 height 20
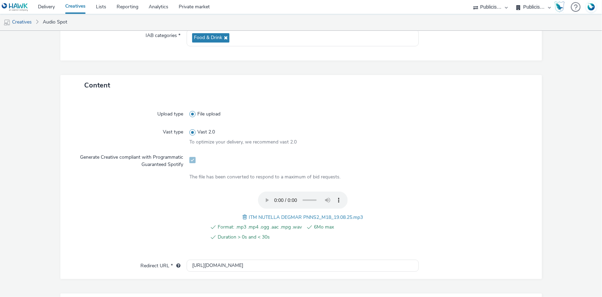
scroll to position [236, 0]
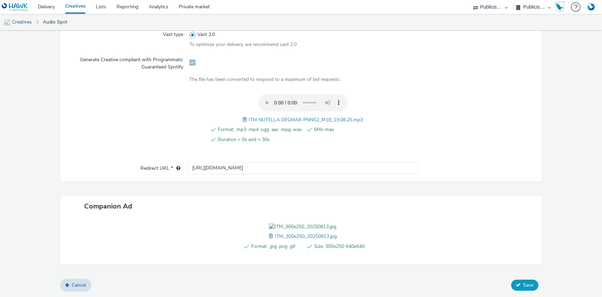
click at [516, 287] on icon at bounding box center [518, 284] width 5 height 5
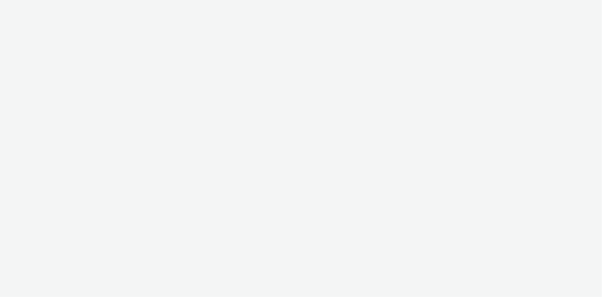
select select "d07aba32-d775-4fed-a722-f10c6504dd64"
select select "f97d6638-e0a1-4f7a-bf46-55015878e29e"
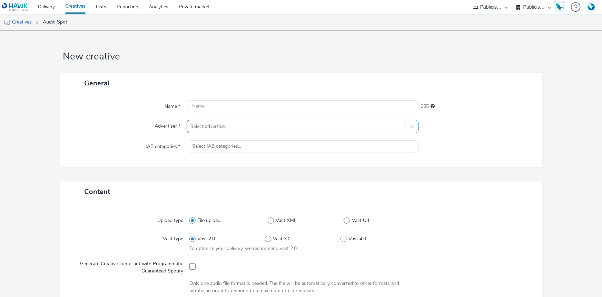
click at [213, 124] on div at bounding box center [297, 126] width 212 height 8
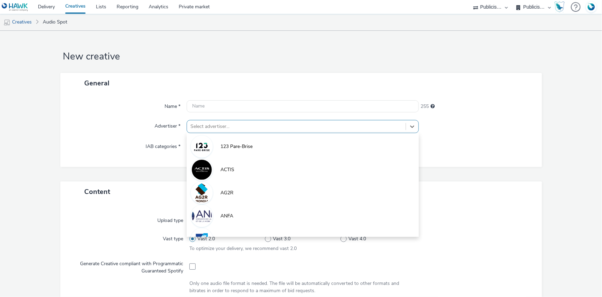
paste input "ITM NUTELLA DEGMAR PNNS1_M18_19.08.25.mp3"
type input "ITM NUTELLA DEGMAR PNNS1_M18_19.08.25.mp3"
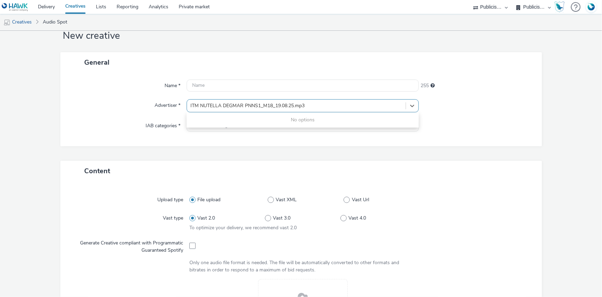
scroll to position [31, 0]
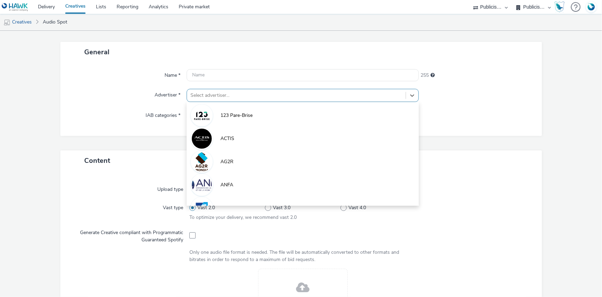
paste input "ITM NUTELLA DEGMAR PNNS1_M18_19.08.25.mp3"
type input "ITM NUTELLA DEGMAR PNNS1_M18_19.08.25.mp3"
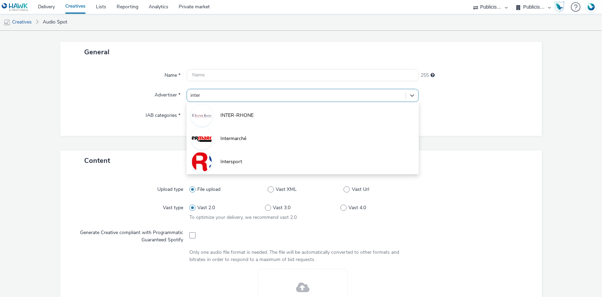
type input "interm"
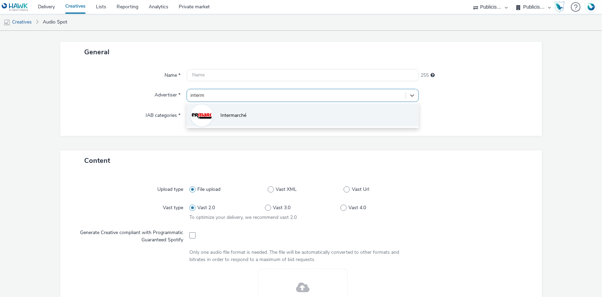
click at [269, 108] on li "Intermarché" at bounding box center [303, 114] width 232 height 23
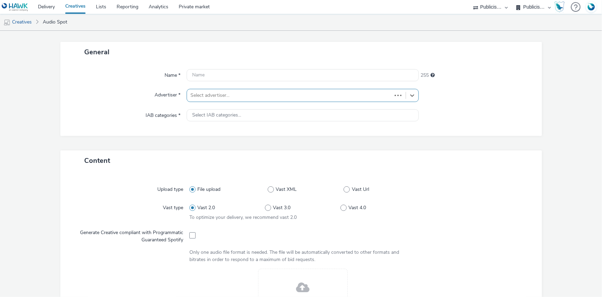
type input "[URL][DOMAIN_NAME]"
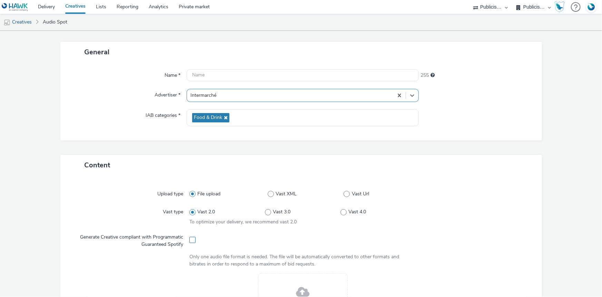
click at [194, 239] on span at bounding box center [193, 239] width 6 height 6
checkbox input "true"
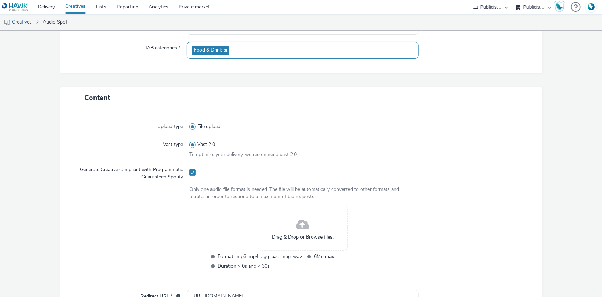
scroll to position [220, 0]
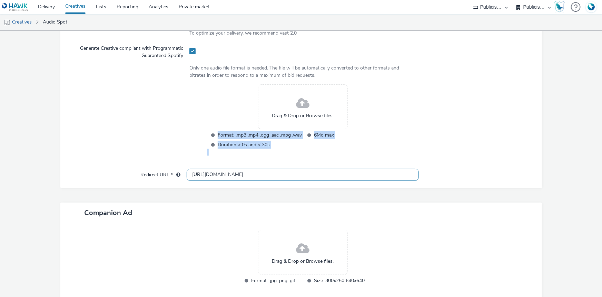
drag, startPoint x: 270, startPoint y: 166, endPoint x: 245, endPoint y: 169, distance: 25.0
click at [245, 168] on div "Upload type File upload Vast type Vast 2.0 To optimize your delivery, we recomm…" at bounding box center [301, 87] width 482 height 201
drag, startPoint x: 246, startPoint y: 174, endPoint x: 190, endPoint y: 170, distance: 57.1
click at [190, 170] on input "[URL][DOMAIN_NAME]" at bounding box center [303, 174] width 232 height 12
paste input "s://[DOMAIN_NAME][URL]"
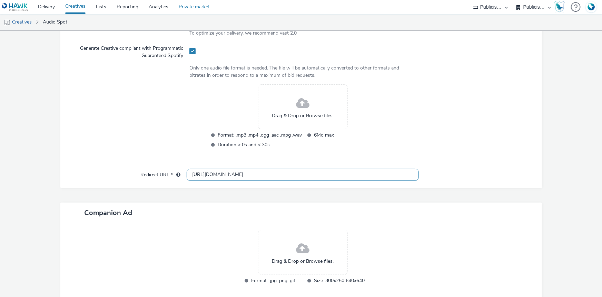
type input "[URL][DOMAIN_NAME]"
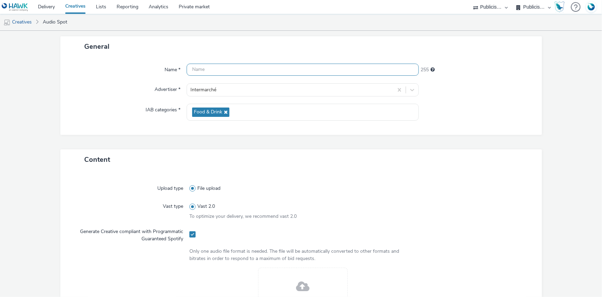
scroll to position [31, 0]
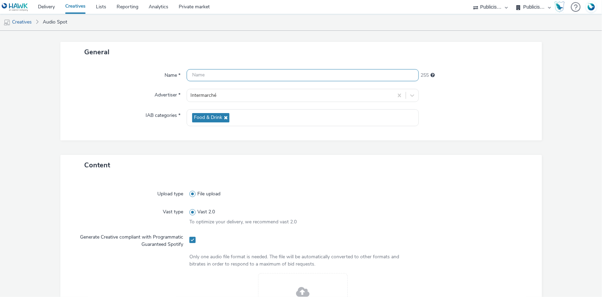
click at [211, 75] on input "text" at bounding box center [303, 75] width 232 height 12
paste input "_SPOTIFY"
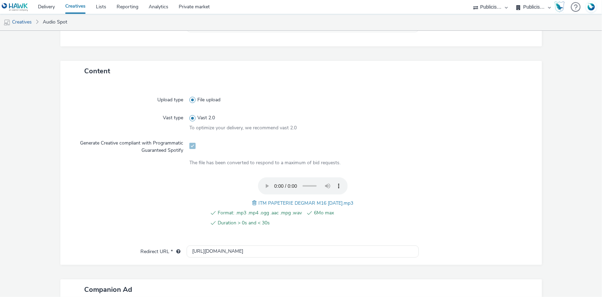
scroll to position [220, 0]
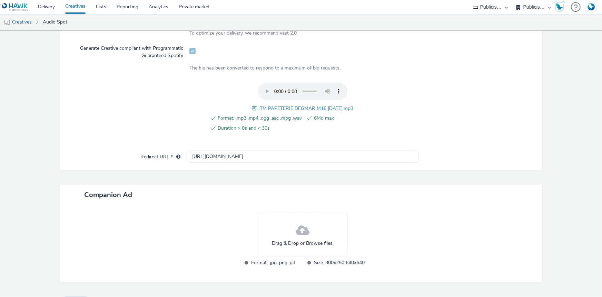
drag, startPoint x: 354, startPoint y: 107, endPoint x: 254, endPoint y: 106, distance: 100.1
click at [254, 106] on div "Format: .mp3 .mp4 .ogg .aac .mpg .wav 6Mo max Duration > 0s and < 30s ITM PAPET…" at bounding box center [303, 111] width 227 height 57
copy span "ITM PAPETERIE DEGMAR M16 30.07.25.mp3"
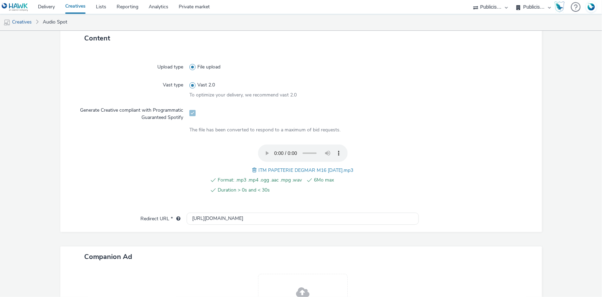
scroll to position [31, 0]
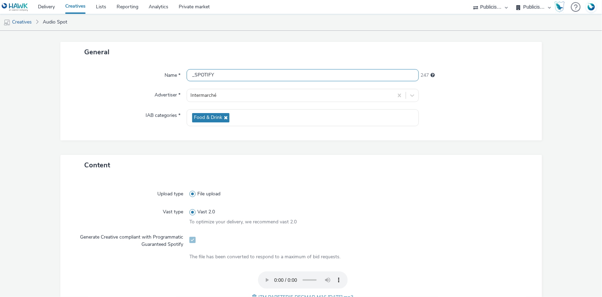
click at [191, 74] on input "_SPOTIFY" at bounding box center [303, 75] width 232 height 12
paste input "ITM PAPETERIE DEGMAR M16 30.07.25.mp3"
type input "ITM PAPETERIE DEGMAR M16 30.07.25.mp3_SPOTIFY"
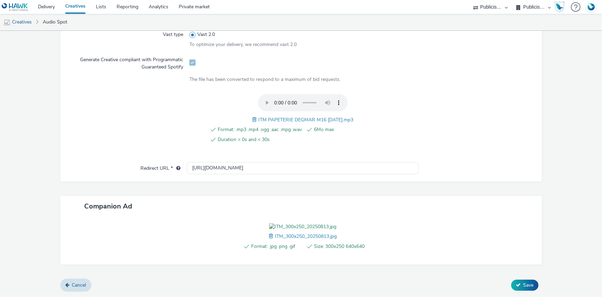
scroll to position [247, 0]
click at [525, 287] on span "Save" at bounding box center [529, 284] width 10 height 7
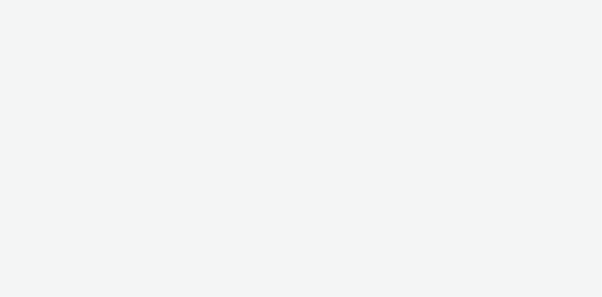
select select "d07aba32-d775-4fed-a722-f10c6504dd64"
select select "f97d6638-e0a1-4f7a-bf46-55015878e29e"
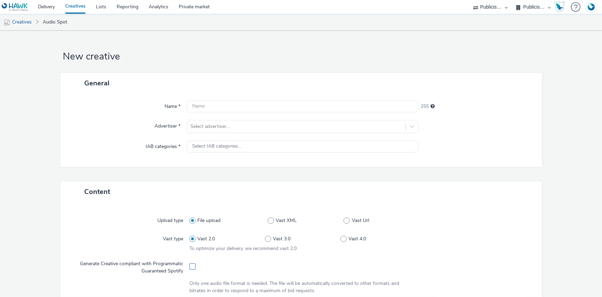
click at [192, 263] on span at bounding box center [193, 266] width 6 height 6
checkbox input "true"
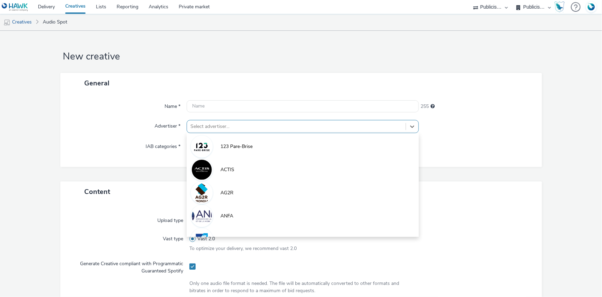
click at [208, 130] on div at bounding box center [297, 126] width 212 height 8
paste input "interm"
type input "interm"
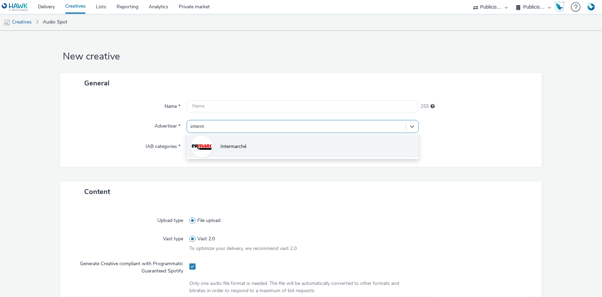
click at [217, 148] on li "Intermarché" at bounding box center [303, 145] width 232 height 23
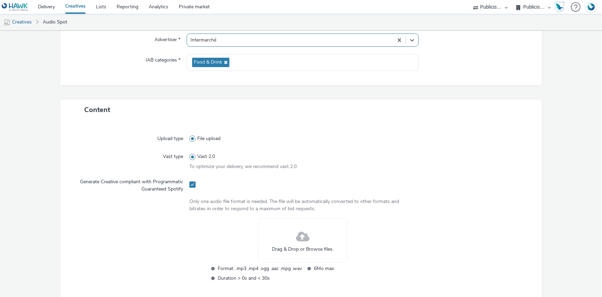
scroll to position [220, 0]
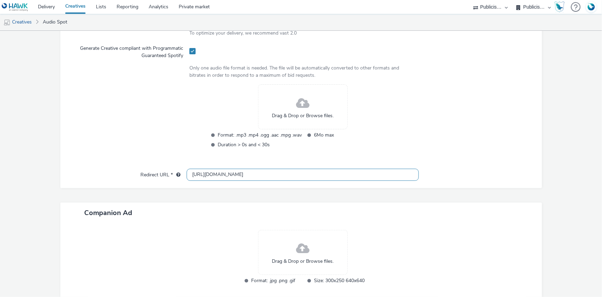
click at [272, 175] on input "[URL][DOMAIN_NAME]" at bounding box center [303, 174] width 232 height 12
paste input "[URL][DOMAIN_NAME]"
type input "http://intermarche.comhttps://www.intermarche.com/enseigne/bons-plans/bon-achat"
paste input "[URL][DOMAIN_NAME]"
type input "[URL][DOMAIN_NAME]"
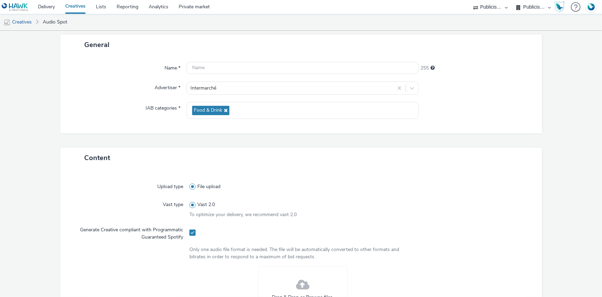
scroll to position [31, 0]
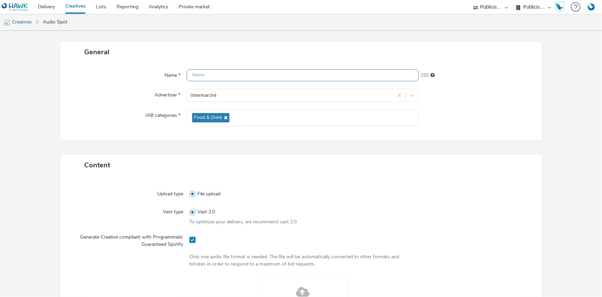
click at [244, 76] on input "text" at bounding box center [303, 75] width 232 height 12
paste input "_SPOTIFY"
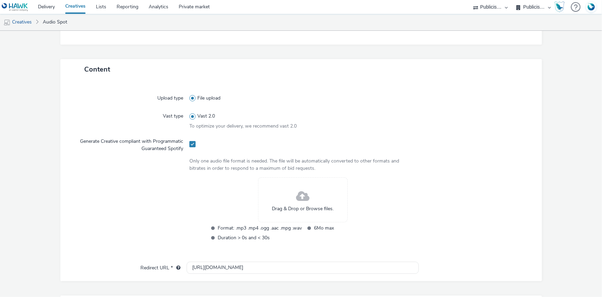
scroll to position [188, 0]
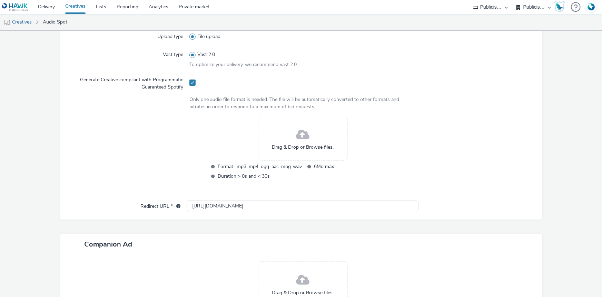
click at [3, 179] on form "New creative General Name * _SPOTIFY 247 Advertiser * Intermarché IAB categorie…" at bounding box center [301, 103] width 602 height 521
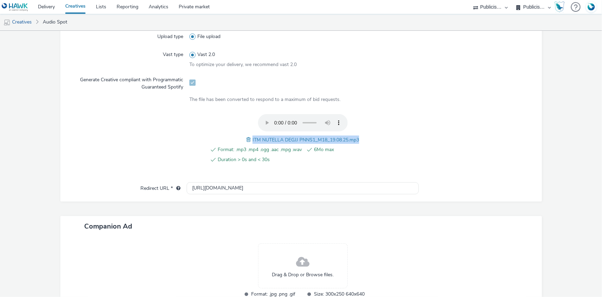
drag, startPoint x: 247, startPoint y: 131, endPoint x: 359, endPoint y: 142, distance: 112.0
click at [359, 142] on div "Format: .mp3 .mp4 .ogg .aac .mpg .wav 6Mo max Duration > 0s and < 30s ITM NUTEL…" at bounding box center [303, 142] width 227 height 57
copy span "ITM NUTELLA DEGJJ PNNS1_M18_19.08.25.mp3"
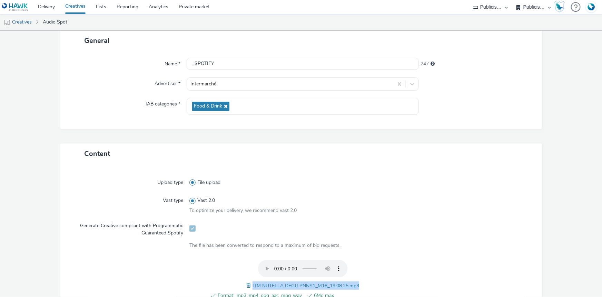
scroll to position [31, 0]
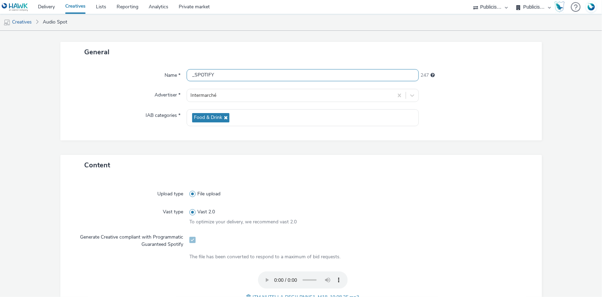
click at [188, 74] on input "_SPOTIFY" at bounding box center [303, 75] width 232 height 12
paste input "ITM NUTELLA DEGJJ PNNS1_M18_19.08.25.mp3"
type input "ITM NUTELLA DEGJJ PNNS1_M18_19.08.25.mp3_SPOTIFY"
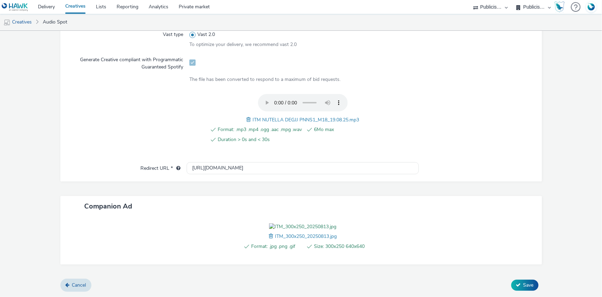
scroll to position [247, 0]
drag, startPoint x: 525, startPoint y: 284, endPoint x: 521, endPoint y: 277, distance: 8.3
click at [525, 284] on span "Save" at bounding box center [529, 284] width 10 height 7
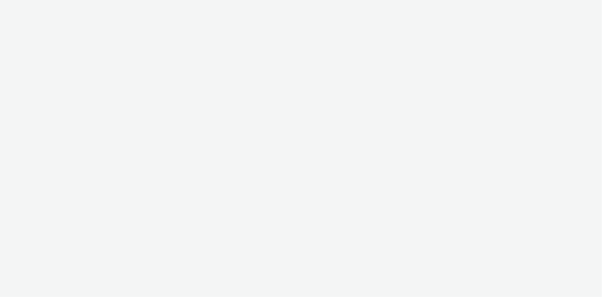
select select "d07aba32-d775-4fed-a722-f10c6504dd64"
select select "f97d6638-e0a1-4f7a-bf46-55015878e29e"
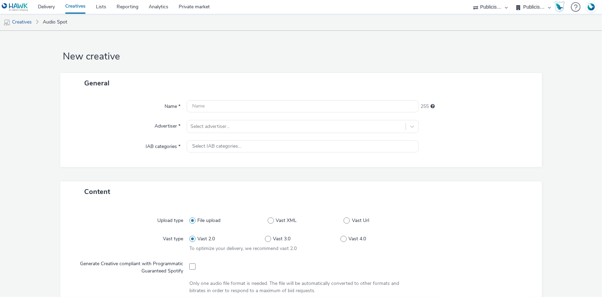
click at [242, 118] on div "Name * 255 Advertiser * Select advertiser... IAB categories * Select IAB catego…" at bounding box center [301, 130] width 482 height 74
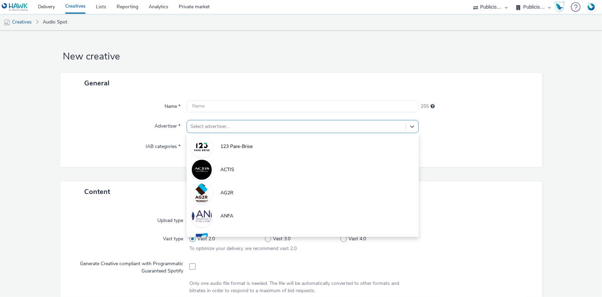
click at [242, 123] on div at bounding box center [297, 126] width 212 height 8
paste input "interm"
type input "interm"
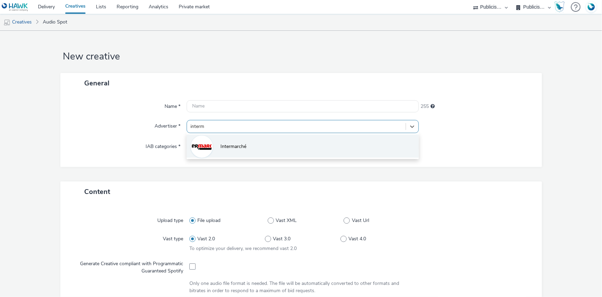
click at [278, 149] on li "Intermarché" at bounding box center [303, 145] width 232 height 23
type input "http://intermarche.com"
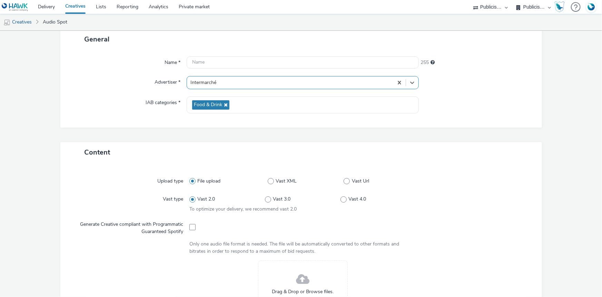
scroll to position [125, 0]
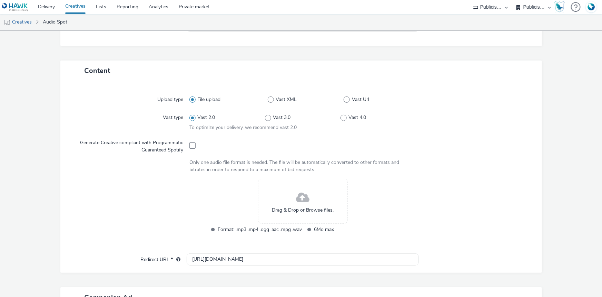
click at [195, 146] on div at bounding box center [303, 144] width 227 height 17
click at [193, 143] on span at bounding box center [193, 145] width 6 height 6
checkbox input "true"
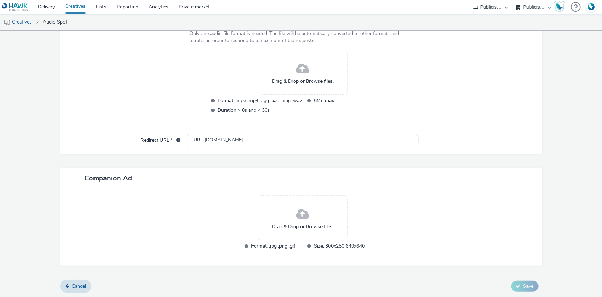
scroll to position [255, 0]
drag, startPoint x: 262, startPoint y: 139, endPoint x: 169, endPoint y: 139, distance: 93.2
click at [169, 139] on div "Redirect URL * http://intermarche.com" at bounding box center [301, 139] width 468 height 12
paste input "s://www.intermarche.com/enseigne/bons-plans/bon-achat"
type input "https://www.intermarche.com/enseigne/bons-plans/bon-achat"
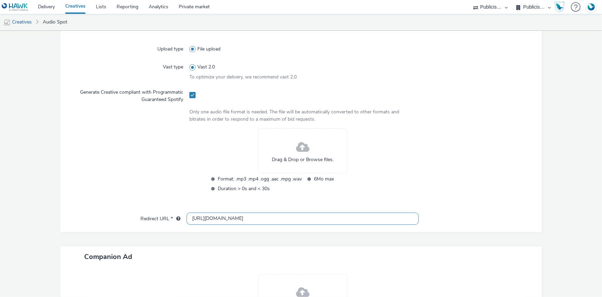
scroll to position [66, 0]
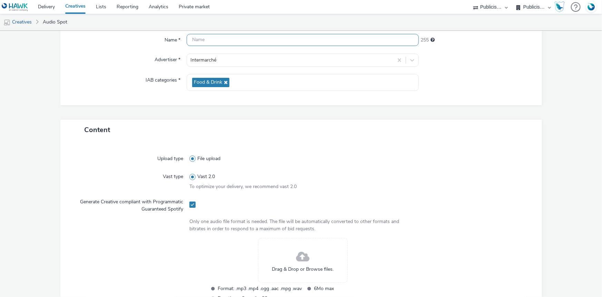
click at [239, 36] on input "text" at bounding box center [303, 40] width 232 height 12
paste input "_SPOTIFY"
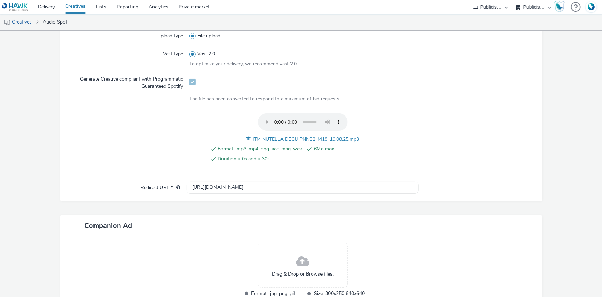
scroll to position [236, 0]
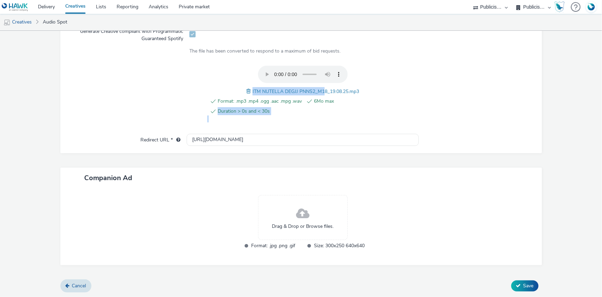
drag, startPoint x: 375, startPoint y: 79, endPoint x: 320, endPoint y: 87, distance: 54.8
click at [320, 87] on div "Format: .mp3 .mp4 .ogg .aac .mpg .wav 6Mo max Duration > 0s and < 30s ITM NUTEL…" at bounding box center [303, 94] width 227 height 57
click at [369, 93] on div "Format: .mp3 .mp4 .ogg .aac .mpg .wav 6Mo max Duration > 0s and < 30s ITM NUTEL…" at bounding box center [303, 94] width 227 height 57
click at [376, 88] on div "Format: .mp3 .mp4 .ogg .aac .mpg .wav 6Mo max Duration > 0s and < 30s ITM NUTEL…" at bounding box center [303, 94] width 227 height 57
drag, startPoint x: 369, startPoint y: 90, endPoint x: 326, endPoint y: 90, distance: 42.5
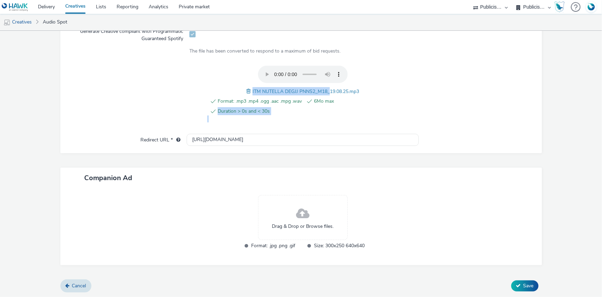
click at [326, 90] on div "Format: .mp3 .mp4 .ogg .aac .mpg .wav 6Mo max Duration > 0s and < 30s ITM NUTEL…" at bounding box center [303, 94] width 227 height 57
click at [363, 117] on div "Format: .mp3 .mp4 .ogg .aac .mpg .wav 6Mo max Duration > 0s and < 30s" at bounding box center [302, 110] width 191 height 26
drag, startPoint x: 251, startPoint y: 84, endPoint x: 347, endPoint y: 90, distance: 96.9
click at [347, 90] on div "Format: .mp3 .mp4 .ogg .aac .mpg .wav 6Mo max Duration > 0s and < 30s ITM NUTEL…" at bounding box center [303, 94] width 227 height 57
click at [369, 90] on div "Format: .mp3 .mp4 .ogg .aac .mpg .wav 6Mo max Duration > 0s and < 30s ITM NUTEL…" at bounding box center [303, 94] width 227 height 57
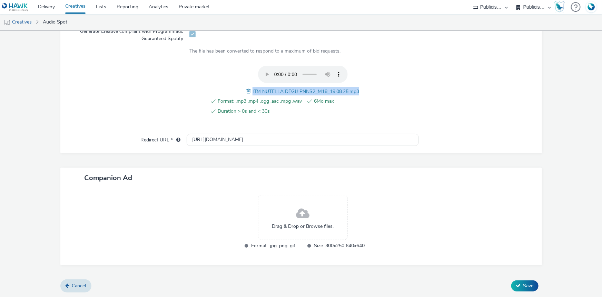
drag, startPoint x: 249, startPoint y: 84, endPoint x: 366, endPoint y: 85, distance: 117.4
click at [366, 85] on div "Format: .mp3 .mp4 .ogg .aac .mpg .wav 6Mo max Duration > 0s and < 30s ITM NUTEL…" at bounding box center [303, 94] width 227 height 57
copy span "ITM NUTELLA DEGJJ PNNS2_M18_19.08.25.mp3"
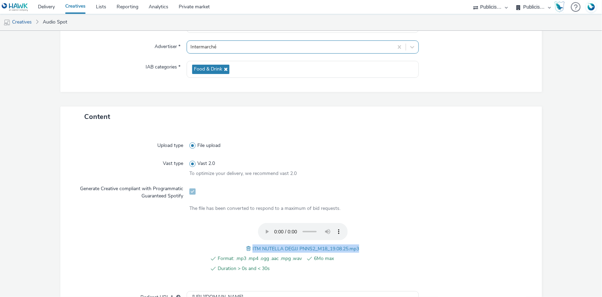
scroll to position [17, 0]
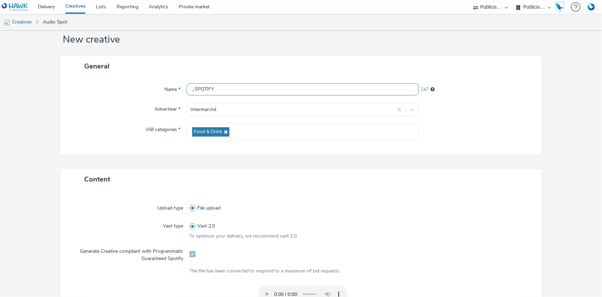
click at [187, 88] on input "_SPOTIFY" at bounding box center [303, 89] width 232 height 12
paste input "ITM NUTELLA DEGJJ PNNS2_M18_19.08.25.mp3"
type input "ITM NUTELLA DEGJJ PNNS2_M18_19.08.25.mp3_SPOTIFY"
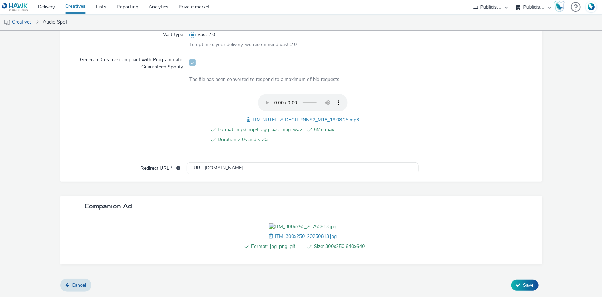
scroll to position [247, 0]
click at [517, 283] on button "Save" at bounding box center [525, 284] width 27 height 11
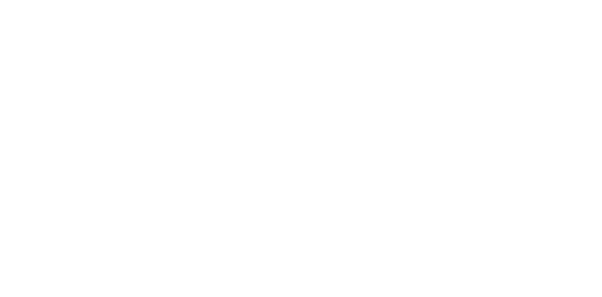
select select "d07aba32-d775-4fed-a722-f10c6504dd64"
select select "f97d6638-e0a1-4f7a-bf46-55015878e29e"
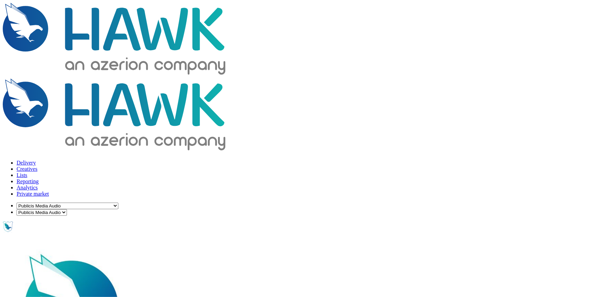
paste input "interm"
type input "interm"
type input "[URL][DOMAIN_NAME]"
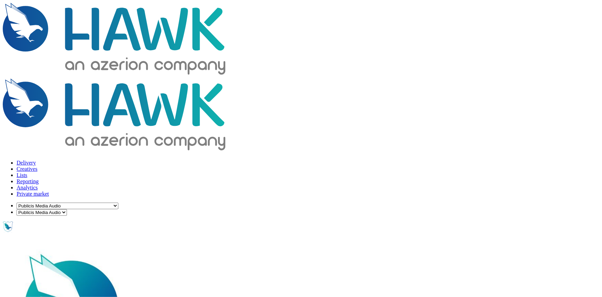
scroll to position [62, 0]
checkbox input "true"
drag, startPoint x: 272, startPoint y: 175, endPoint x: 156, endPoint y: 183, distance: 116.3
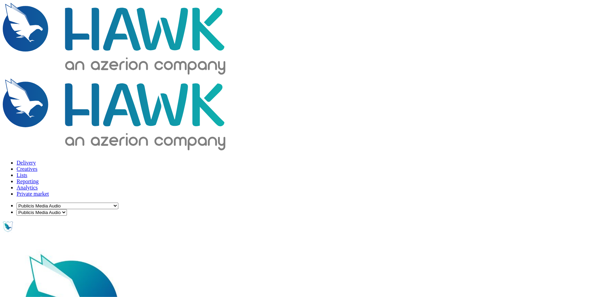
paste input "s://[DOMAIN_NAME][URL]"
type input "[URL][DOMAIN_NAME]"
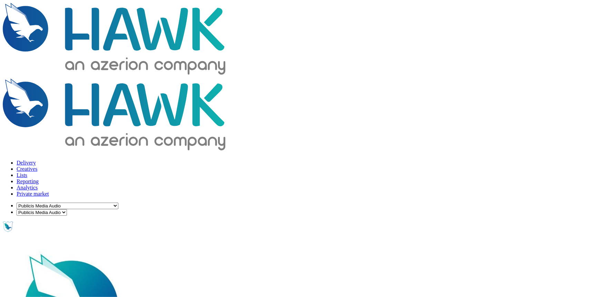
paste input "_SPOTIFY"
drag, startPoint x: 246, startPoint y: 128, endPoint x: 375, endPoint y: 129, distance: 128.1
copy span "TM NUTELLA DEGMAR PNNS3_M18_19.08.25.mp3"
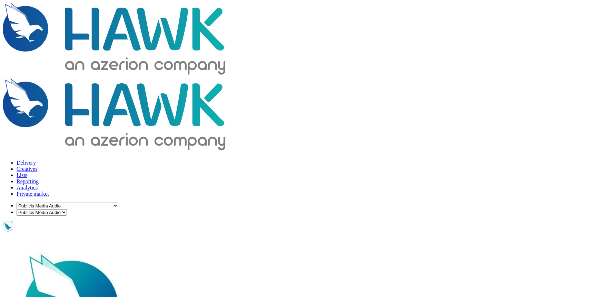
scroll to position [31, 0]
paste input "TM NUTELLA DEGMAR PNNS3_M18_19.08.25.mp3"
type input "ITM NUTELLA DEGMAR PNNS3_M18_19.08.25.mp3_SPOTIFY"
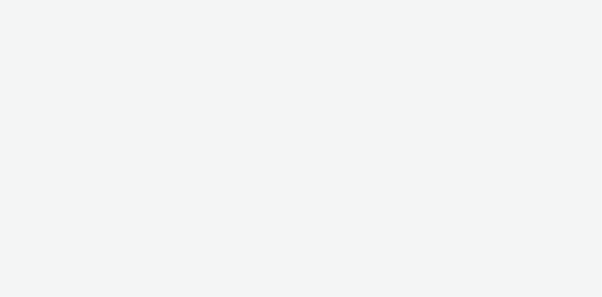
select select "d07aba32-d775-4fed-a722-f10c6504dd64"
select select "f97d6638-e0a1-4f7a-bf46-55015878e29e"
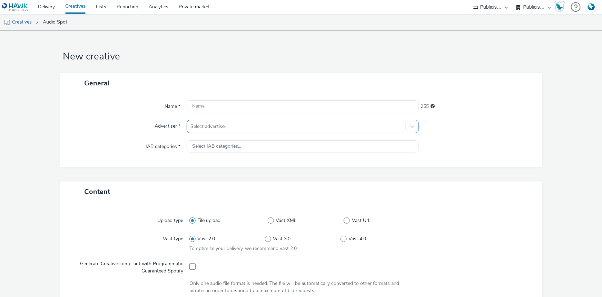
click at [218, 128] on div at bounding box center [297, 126] width 212 height 8
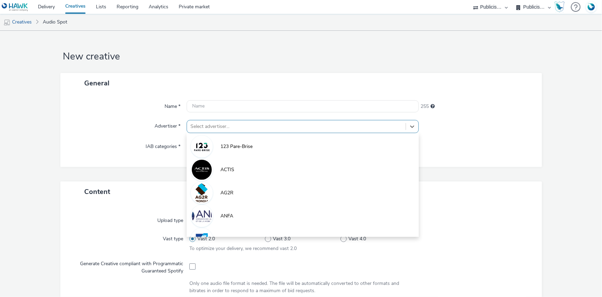
paste input "interm"
type input "interm"
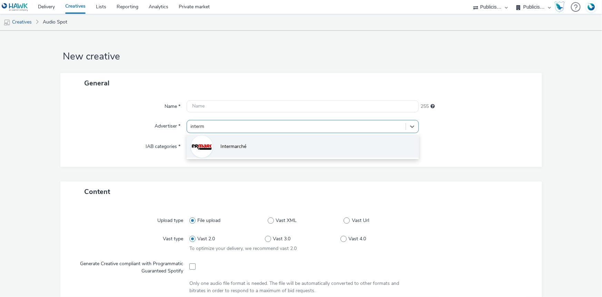
click at [224, 146] on span "Intermarché" at bounding box center [234, 146] width 26 height 7
type input "[URL][DOMAIN_NAME]"
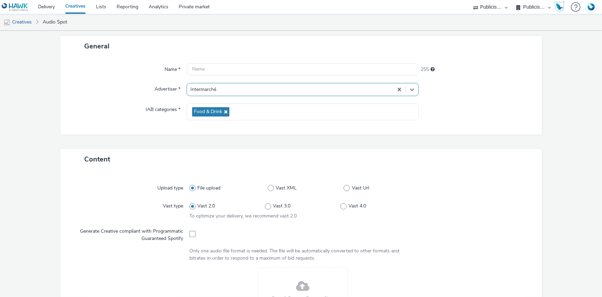
scroll to position [94, 0]
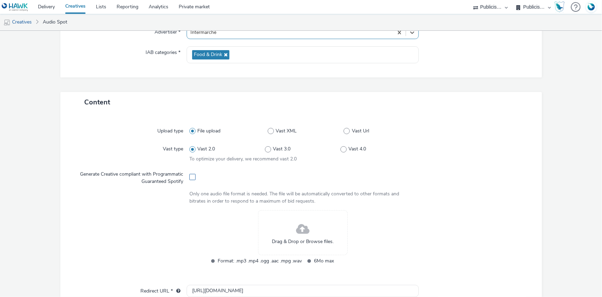
click at [194, 173] on label at bounding box center [193, 176] width 6 height 7
checkbox input "true"
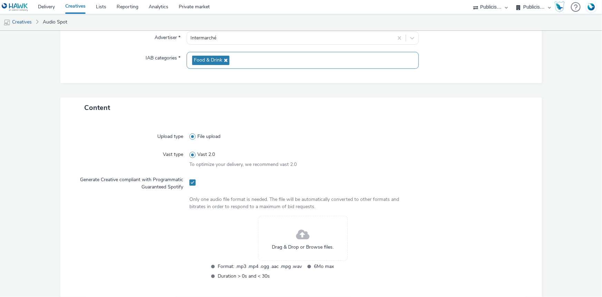
scroll to position [188, 0]
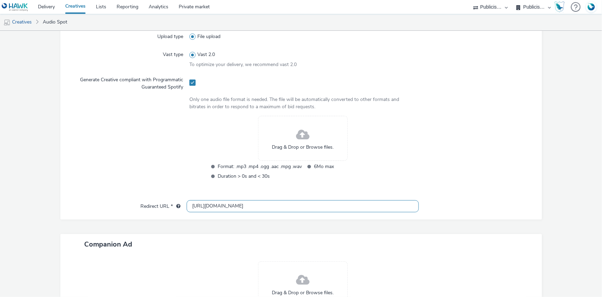
drag, startPoint x: 247, startPoint y: 206, endPoint x: 179, endPoint y: 206, distance: 67.7
click at [179, 206] on div "Redirect URL * [URL][DOMAIN_NAME]" at bounding box center [301, 206] width 468 height 12
paste input "s://www.intermarche.com/enseigne/bons-plans/bon-achat"
type input "[URL][DOMAIN_NAME]"
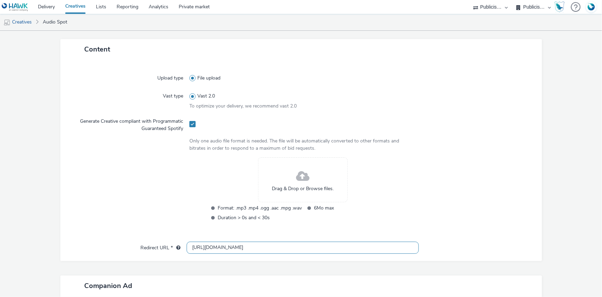
scroll to position [62, 0]
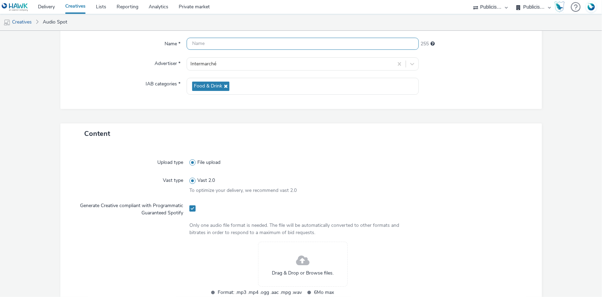
click at [204, 44] on input "text" at bounding box center [303, 44] width 232 height 12
paste input "_SPOTIFY"
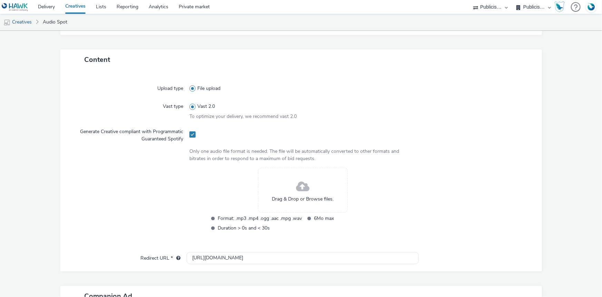
scroll to position [220, 0]
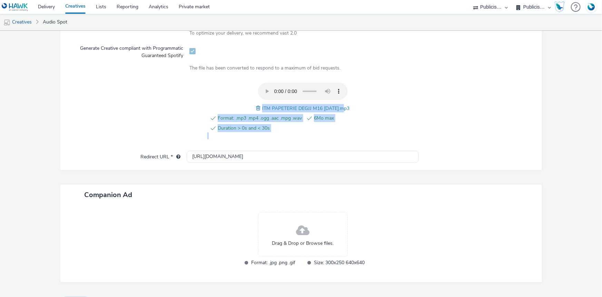
drag, startPoint x: 255, startPoint y: 100, endPoint x: 338, endPoint y: 105, distance: 83.0
click at [338, 105] on div "Format: .mp3 .mp4 .ogg .aac .mpg .wav 6Mo max Duration > 0s and < 30s ITM PAPET…" at bounding box center [303, 111] width 227 height 57
click at [361, 105] on div "Format: .mp3 .mp4 .ogg .aac .mpg .wav 6Mo max Duration > 0s and < 30s ITM PAPET…" at bounding box center [303, 111] width 227 height 57
drag, startPoint x: 365, startPoint y: 104, endPoint x: 324, endPoint y: 104, distance: 40.7
click at [324, 104] on div "Format: .mp3 .mp4 .ogg .aac .mpg .wav 6Mo max Duration > 0s and < 30s ITM PAPET…" at bounding box center [303, 111] width 227 height 57
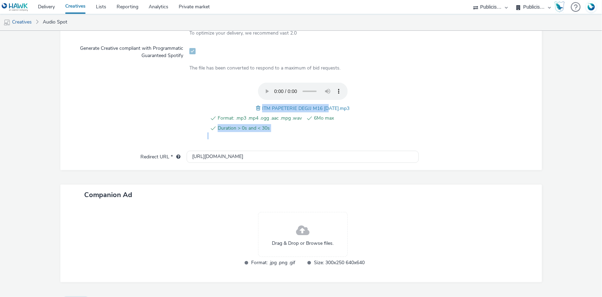
click at [364, 105] on div "Format: .mp3 .mp4 .ogg .aac .mpg .wav 6Mo max Duration > 0s and < 30s ITM PAPET…" at bounding box center [303, 111] width 227 height 57
drag, startPoint x: 369, startPoint y: 109, endPoint x: 346, endPoint y: 111, distance: 22.9
click at [338, 112] on div "Format: .mp3 .mp4 .ogg .aac .mpg .wav 6Mo max Duration > 0s and < 30s ITM PAPET…" at bounding box center [303, 111] width 227 height 57
drag, startPoint x: 346, startPoint y: 111, endPoint x: 363, endPoint y: 108, distance: 17.1
click at [352, 110] on div "Format: .mp3 .mp4 .ogg .aac .mpg .wav 6Mo max Duration > 0s and < 30s ITM PAPET…" at bounding box center [303, 111] width 227 height 57
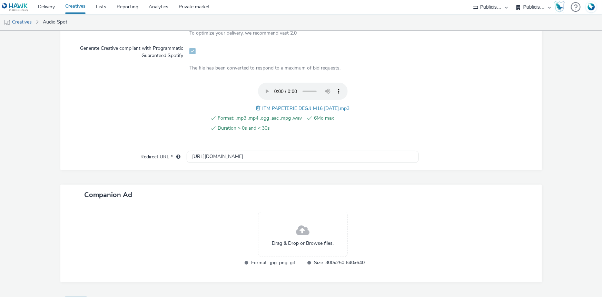
click at [363, 108] on div "Format: .mp3 .mp4 .ogg .aac .mpg .wav 6Mo max Duration > 0s and < 30s ITM PAPET…" at bounding box center [303, 111] width 227 height 57
drag, startPoint x: 363, startPoint y: 108, endPoint x: 343, endPoint y: 108, distance: 20.0
click at [343, 108] on div "Format: .mp3 .mp4 .ogg .aac .mpg .wav 6Mo max Duration > 0s and < 30s ITM PAPET…" at bounding box center [303, 111] width 227 height 57
click at [343, 117] on span "6Mo max" at bounding box center [356, 118] width 84 height 8
drag, startPoint x: 236, startPoint y: 97, endPoint x: 312, endPoint y: 109, distance: 76.2
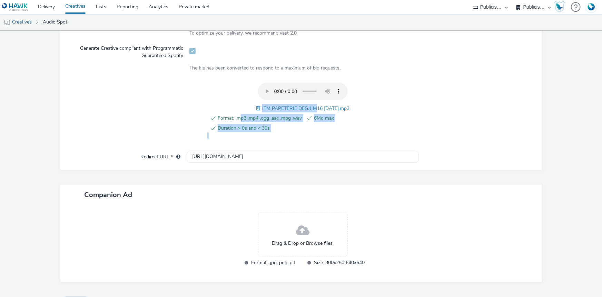
click at [312, 109] on div "Format: .mp3 .mp4 .ogg .aac .mpg .wav 6Mo max Duration > 0s and < 30s ITM PAPET…" at bounding box center [303, 111] width 227 height 57
click at [361, 112] on div "Format: .mp3 .mp4 .ogg .aac .mpg .wav 6Mo max Duration > 0s and < 30s ITM PAPET…" at bounding box center [303, 111] width 227 height 57
drag, startPoint x: 349, startPoint y: 106, endPoint x: 258, endPoint y: 106, distance: 91.1
click at [262, 106] on span "ITM PAPETERIE DEGJJ M16 30.07.25.mp3" at bounding box center [305, 108] width 87 height 7
copy span "ITM PAPETERIE DEGJJ M16 30.07.25.mp3"
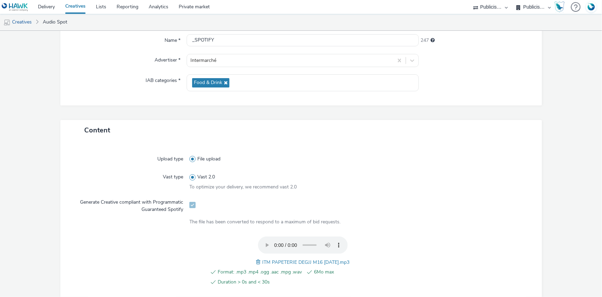
scroll to position [62, 0]
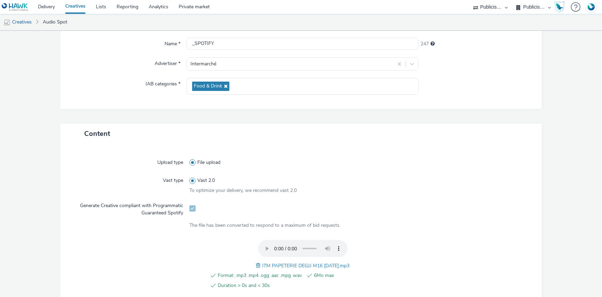
click at [183, 38] on div "Name *" at bounding box center [127, 44] width 120 height 12
click at [194, 43] on input "_SPOTIFY" at bounding box center [303, 44] width 232 height 12
paste input "ITM PAPETERIE DEGJJ M16 30.07.25.mp3"
type input "ITM PAPETERIE DEGJJ M16 30.07.25.mp3_SPOTIFY"
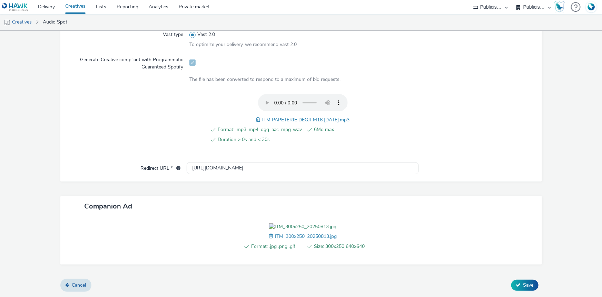
scroll to position [247, 0]
click at [524, 284] on span "Save" at bounding box center [529, 284] width 10 height 7
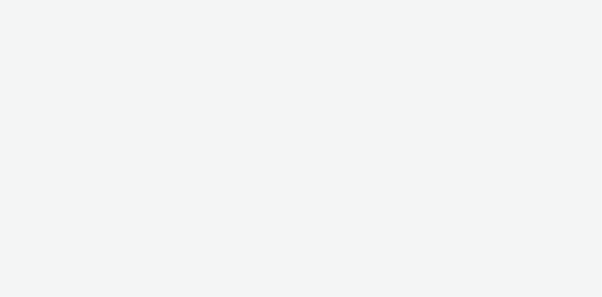
select select "d07aba32-d775-4fed-a722-f10c6504dd64"
select select "f97d6638-e0a1-4f7a-bf46-55015878e29e"
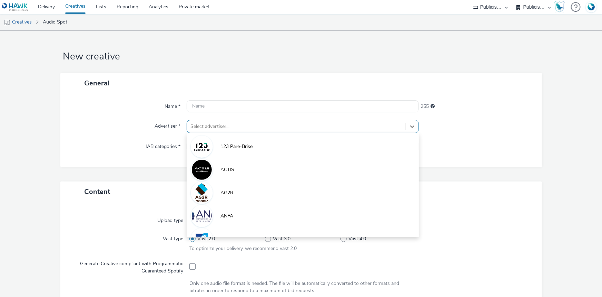
click at [212, 121] on div "Select advertiser..." at bounding box center [296, 126] width 219 height 11
paste input "interm"
type input "interm"
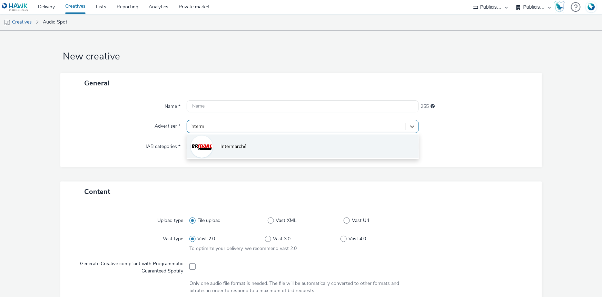
click at [223, 143] on span "Intermarché" at bounding box center [234, 146] width 26 height 7
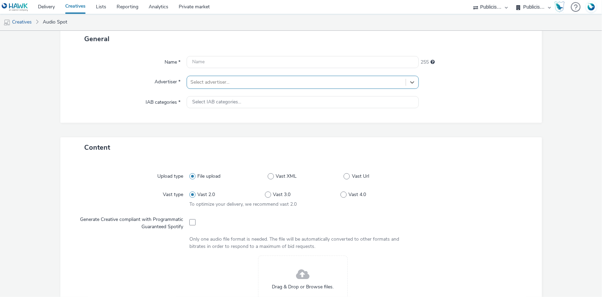
scroll to position [94, 0]
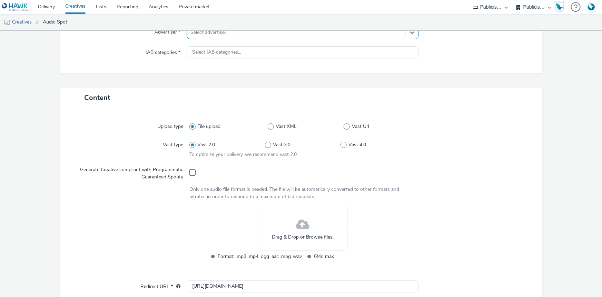
type input "[URL][DOMAIN_NAME]"
click at [192, 170] on div at bounding box center [303, 171] width 227 height 17
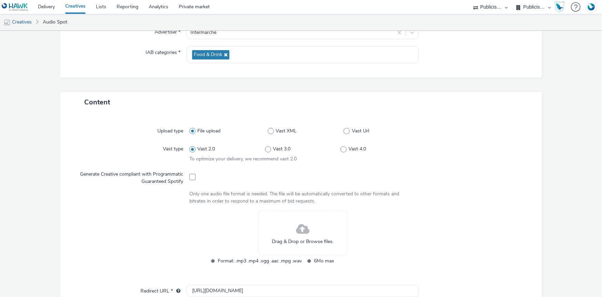
click at [195, 175] on div at bounding box center [303, 176] width 227 height 17
click at [192, 175] on span at bounding box center [193, 177] width 6 height 6
checkbox input "true"
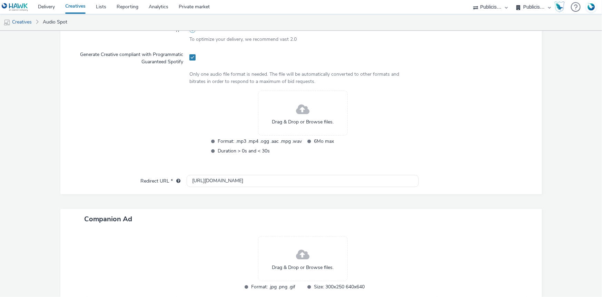
scroll to position [220, 0]
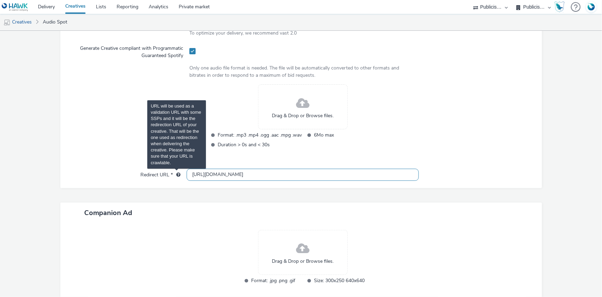
drag, startPoint x: 249, startPoint y: 173, endPoint x: 176, endPoint y: 173, distance: 72.8
click at [176, 173] on div "Redirect URL * [URL][DOMAIN_NAME]" at bounding box center [301, 174] width 468 height 12
paste input "[URL][DOMAIN_NAME]"
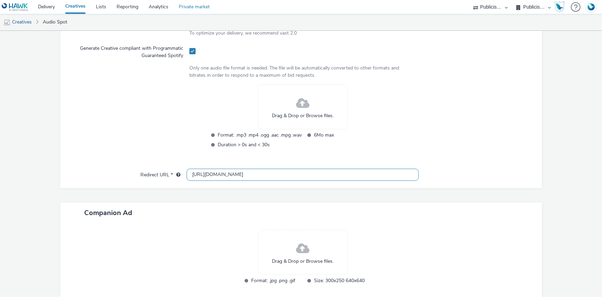
type input "[URL][DOMAIN_NAME]"
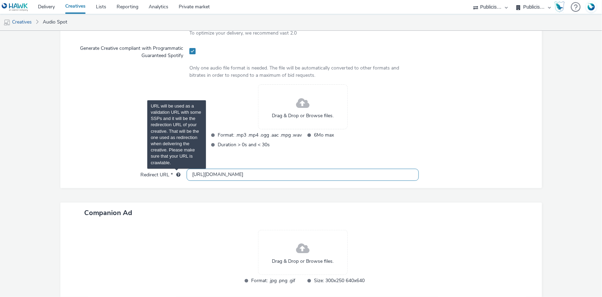
drag, startPoint x: 330, startPoint y: 175, endPoint x: 173, endPoint y: 175, distance: 157.1
click at [173, 175] on div "Redirect URL * [URL][DOMAIN_NAME]" at bounding box center [301, 174] width 468 height 12
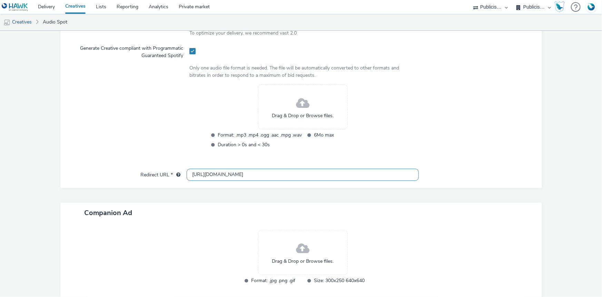
scroll to position [62, 0]
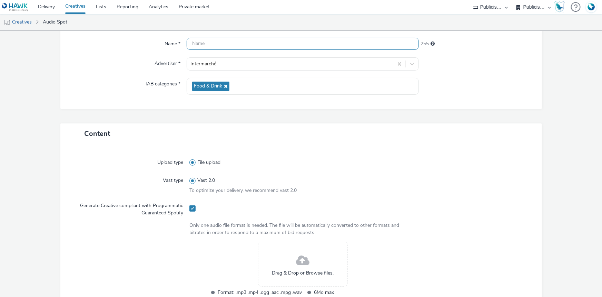
click at [200, 46] on input "text" at bounding box center [303, 44] width 232 height 12
paste input "_SPOTIFY"
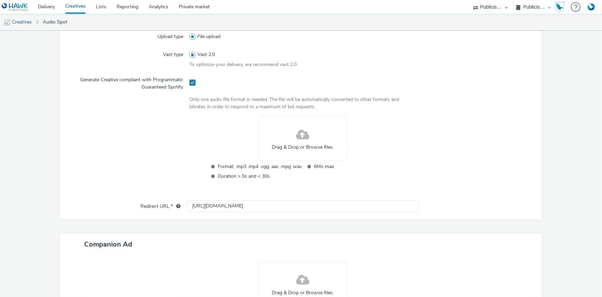
scroll to position [0, 0]
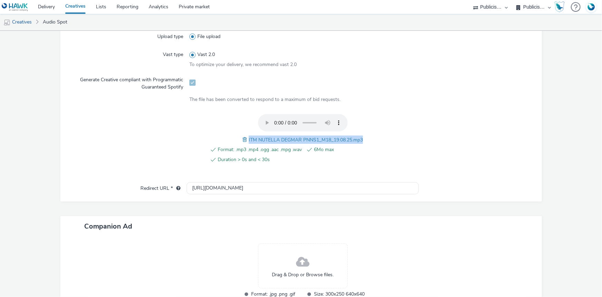
drag, startPoint x: 361, startPoint y: 138, endPoint x: 245, endPoint y: 134, distance: 115.7
click at [245, 134] on div "Format: .mp3 .mp4 .ogg .aac .mpg .wav 6Mo max Duration > 0s and < 30s ITM NUTEL…" at bounding box center [303, 142] width 227 height 57
copy span "ITM NUTELLA DEGMAR PNNS1_M18_19.08.25.mp3"
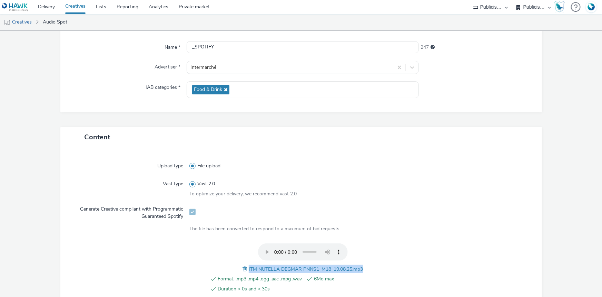
scroll to position [31, 0]
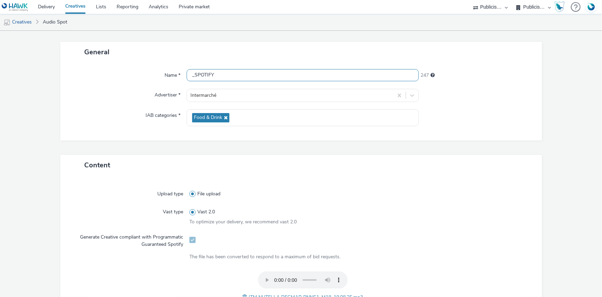
click at [190, 74] on input "_SPOTIFY" at bounding box center [303, 75] width 232 height 12
paste input "ITM NUTELLA DEGMAR PNNS1_M18_19.08.25.mp3"
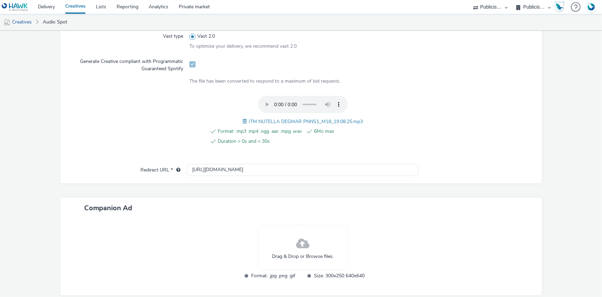
scroll to position [236, 0]
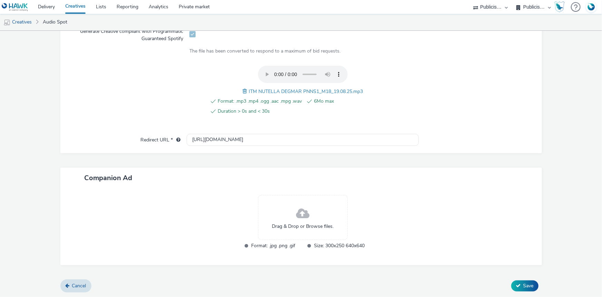
type input "ITM NUTELLA DEGMAR PNNS1_M18_19.08.25.mp3_SPOTIFY"
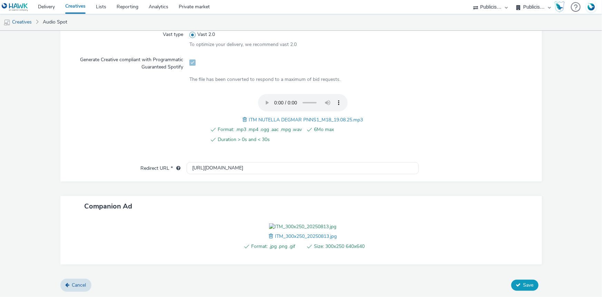
click at [518, 290] on button "Save" at bounding box center [525, 284] width 27 height 11
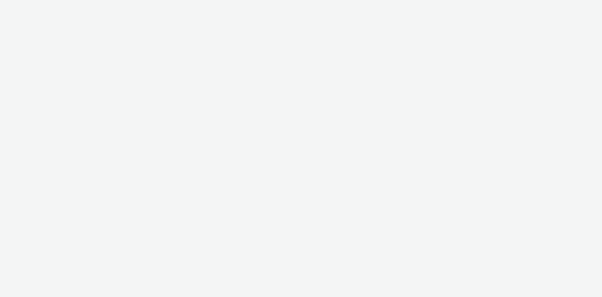
select select "d07aba32-d775-4fed-a722-f10c6504dd64"
select select "f97d6638-e0a1-4f7a-bf46-55015878e29e"
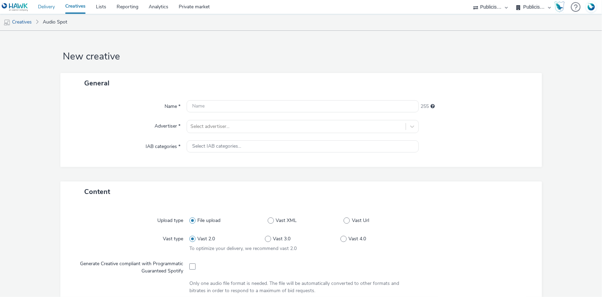
click at [38, 6] on link "Delivery" at bounding box center [46, 7] width 27 height 14
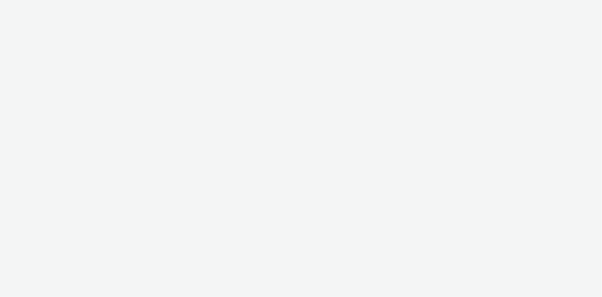
select select "d07aba32-d775-4fed-a722-f10c6504dd64"
select select "f97d6638-e0a1-4f7a-bf46-55015878e29e"
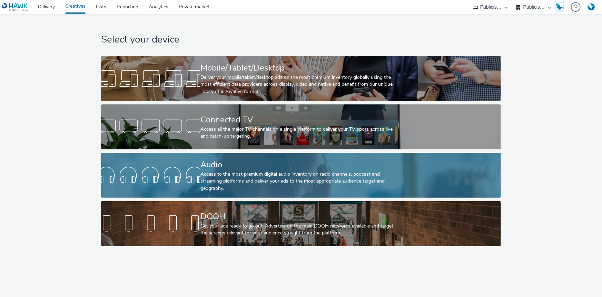
click at [265, 177] on div "Access to the most premium digital audio inventory on radio channels, podcast a…" at bounding box center [300, 181] width 198 height 21
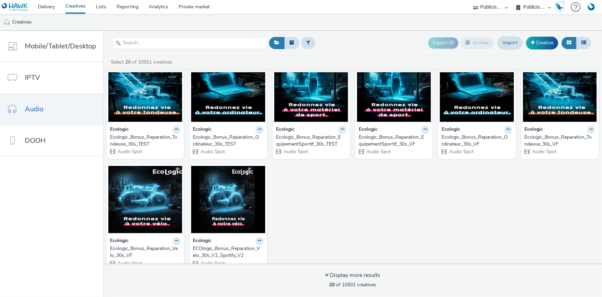
scroll to position [254, 0]
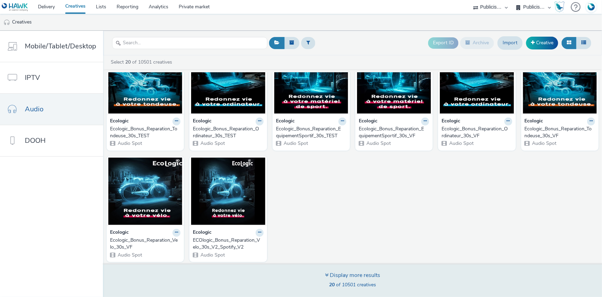
click at [334, 273] on div "Display more results" at bounding box center [352, 275] width 55 height 8
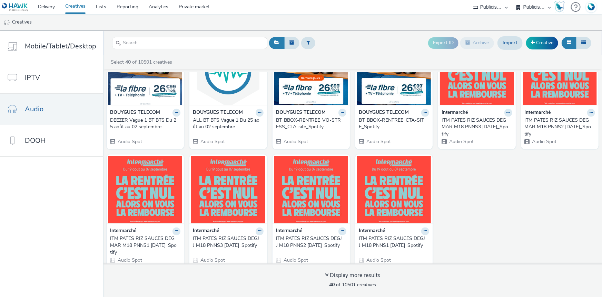
scroll to position [615, 0]
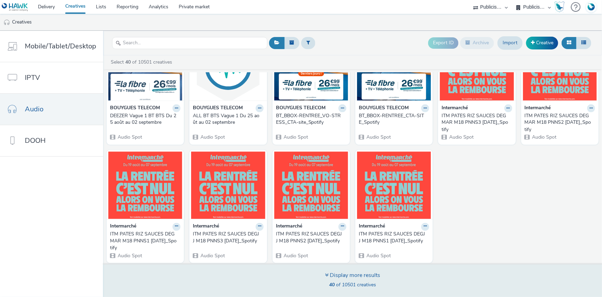
click at [312, 282] on div "Display more results 40 of 10501 creatives" at bounding box center [353, 279] width 504 height 33
click at [327, 274] on icon at bounding box center [326, 275] width 3 height 6
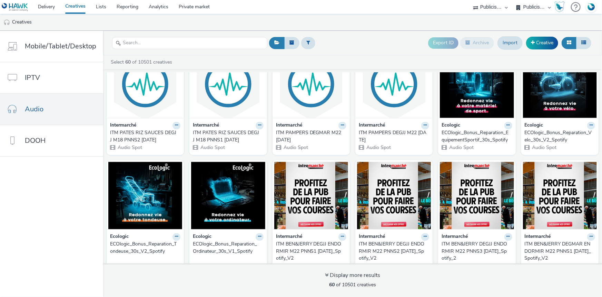
scroll to position [954, 0]
